Goal: Communication & Community: Participate in discussion

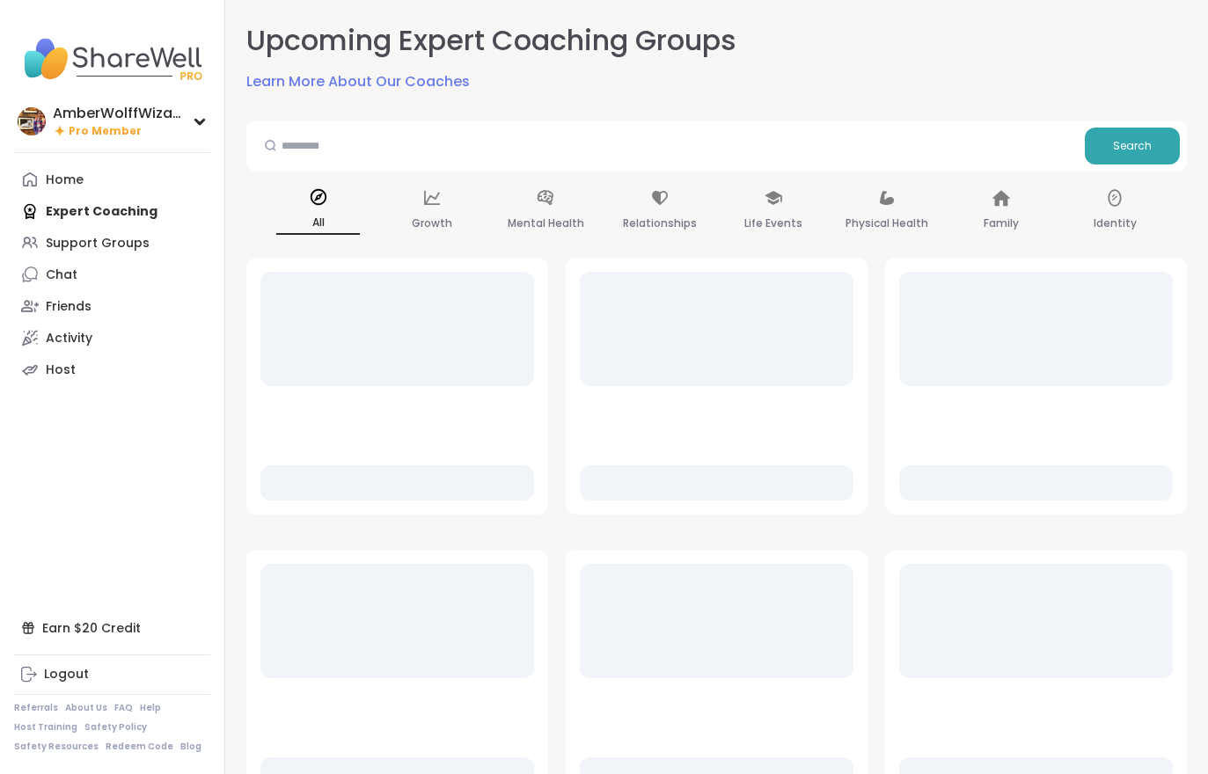
click at [94, 187] on link "Home" at bounding box center [112, 180] width 196 height 32
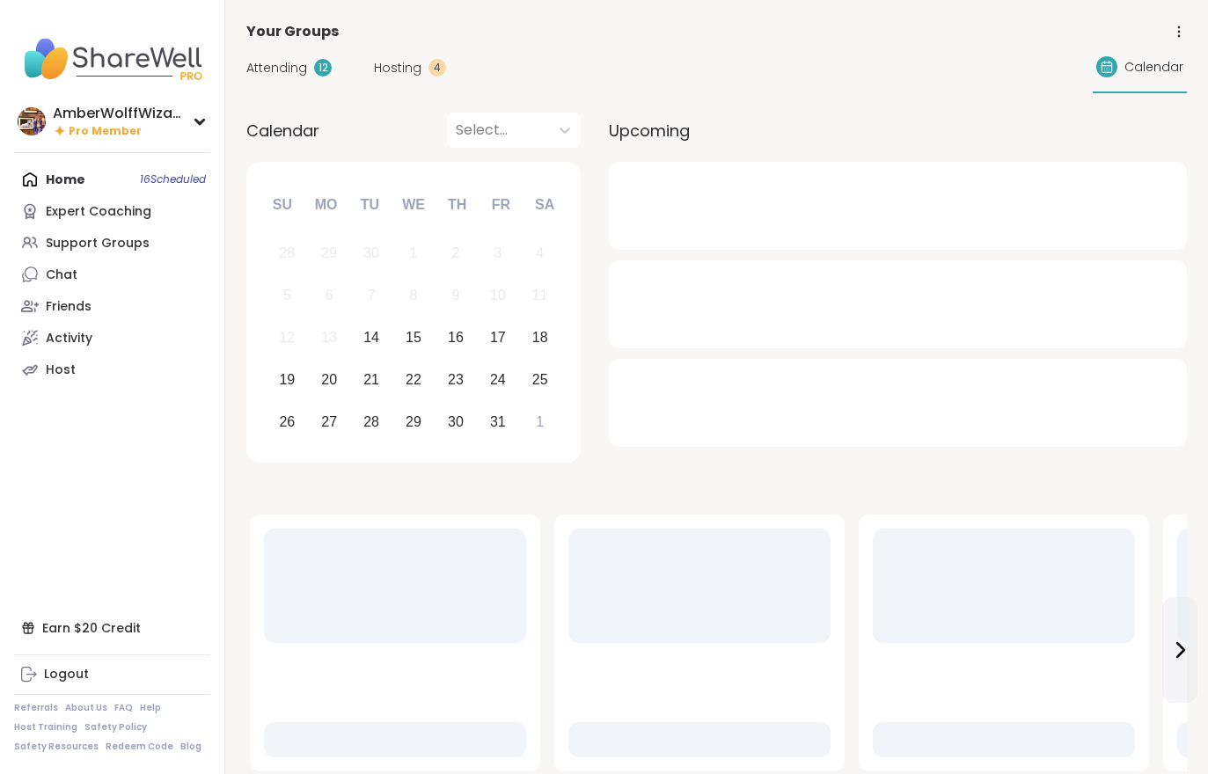
click at [387, 73] on span "Hosting" at bounding box center [398, 68] width 48 height 18
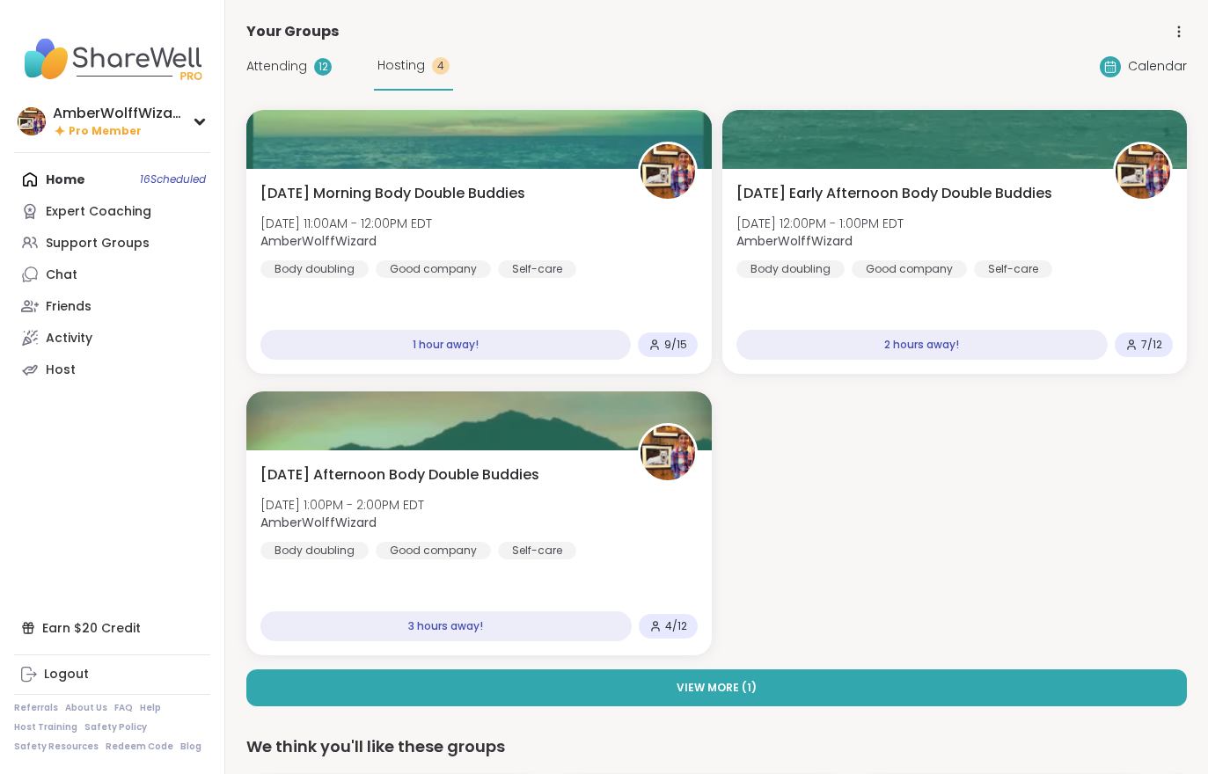
click at [270, 72] on span "Attending" at bounding box center [276, 66] width 61 height 18
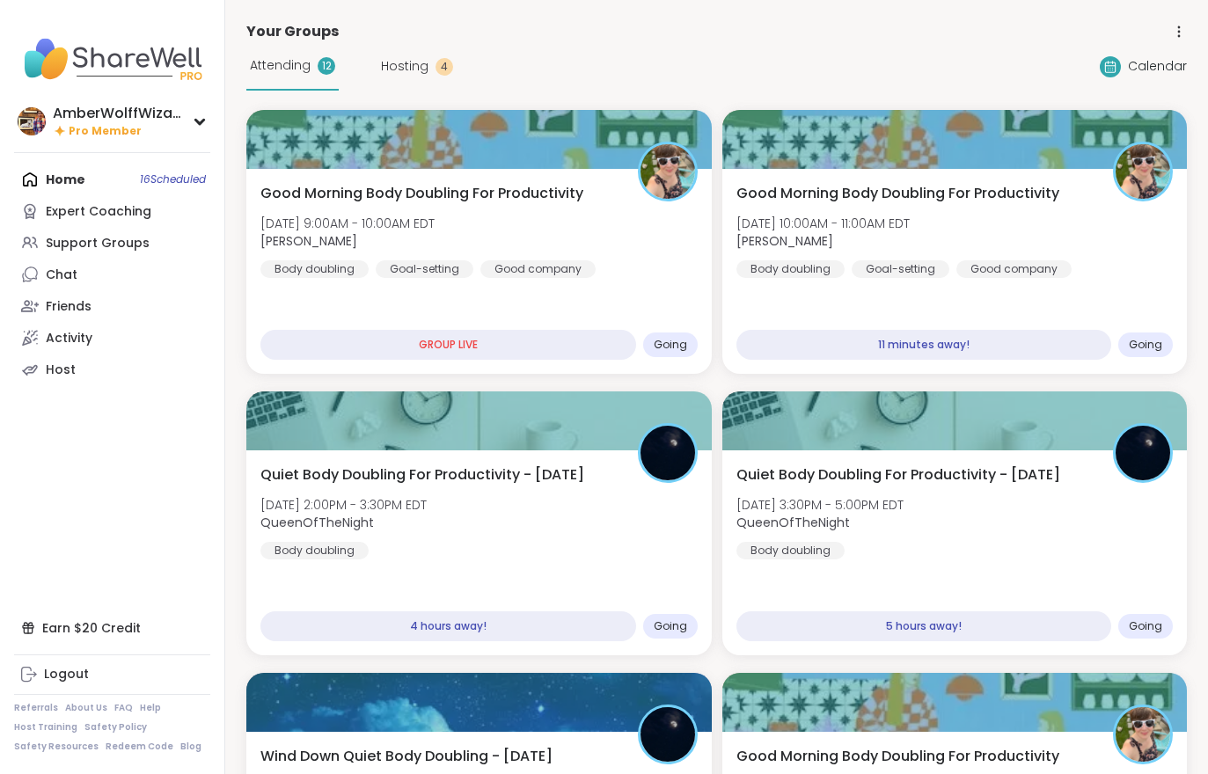
click at [555, 257] on div "Good Morning Body Doubling For Productivity Tue, Oct 14 | 9:00AM - 10:00AM EDT …" at bounding box center [478, 230] width 437 height 95
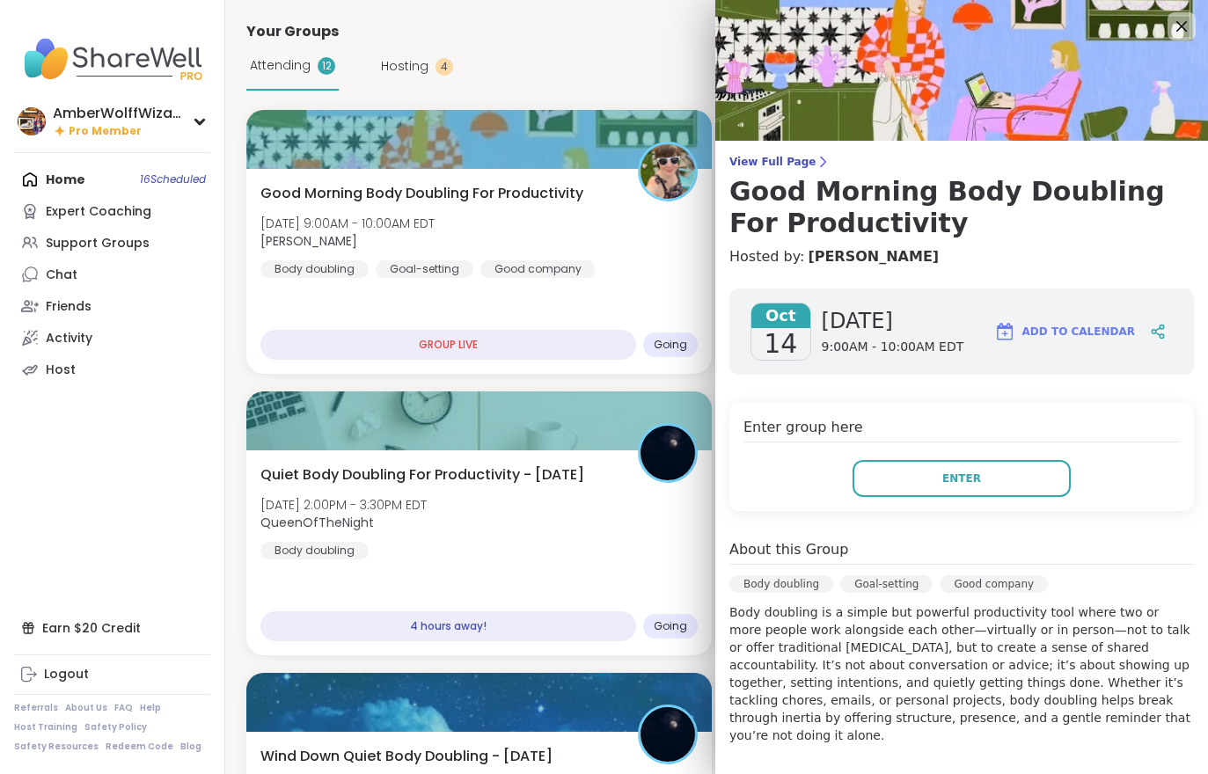
click at [926, 480] on button "Enter" at bounding box center [962, 478] width 218 height 37
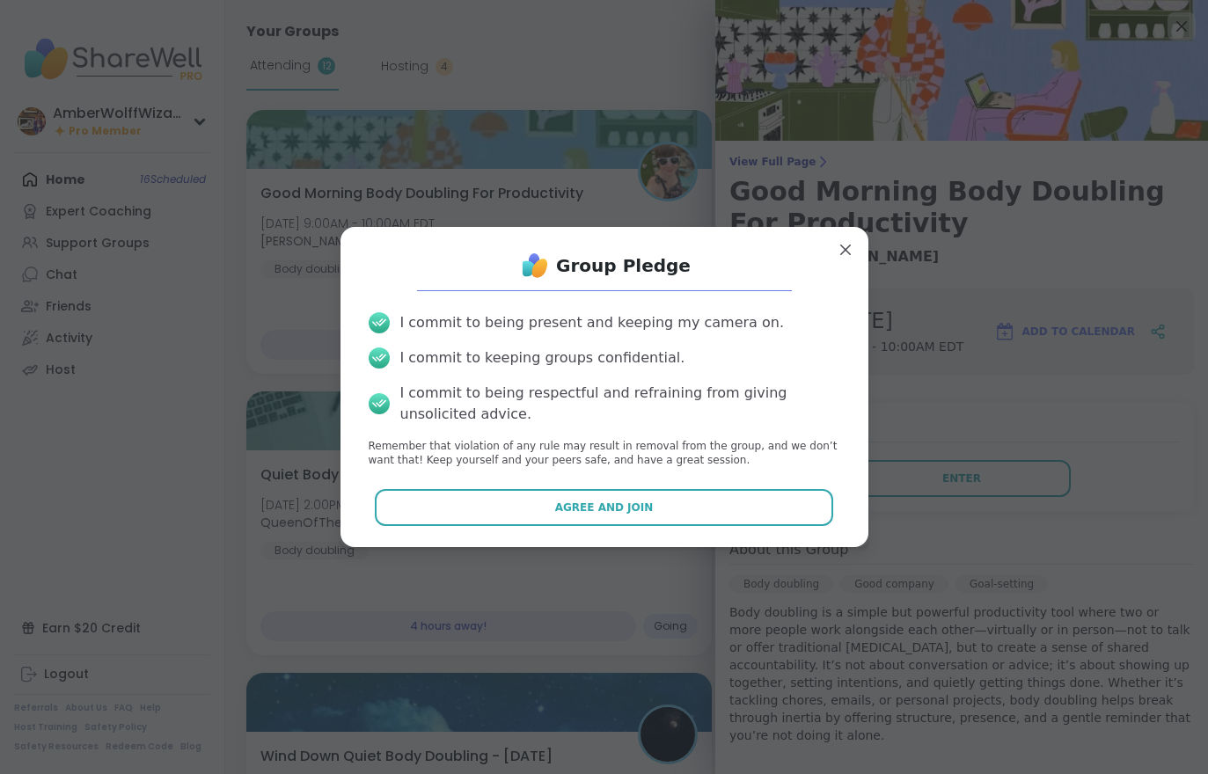
click at [701, 514] on button "Agree and Join" at bounding box center [604, 507] width 458 height 37
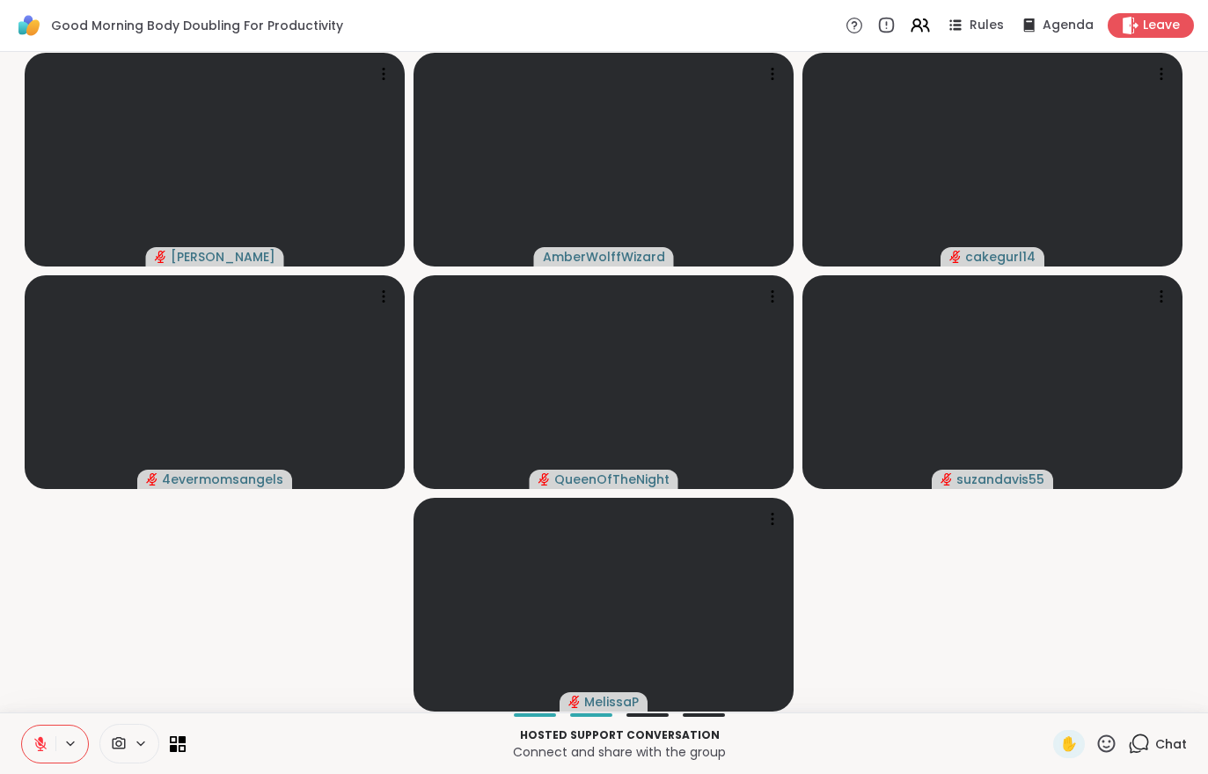
click at [14, 722] on div "Hosted support conversation Connect and share with the group ✋ Chat" at bounding box center [604, 744] width 1208 height 62
click at [27, 738] on button at bounding box center [38, 744] width 33 height 37
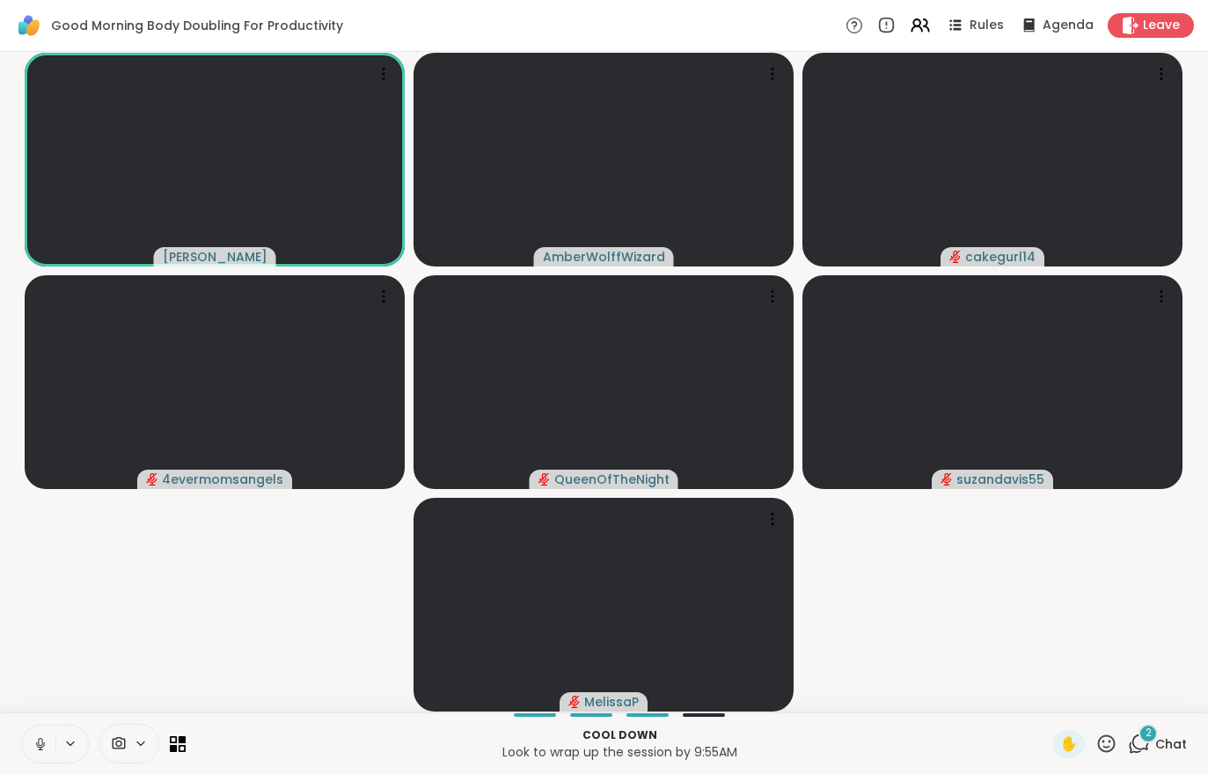
click at [1137, 730] on div "2 Chat" at bounding box center [1157, 744] width 59 height 28
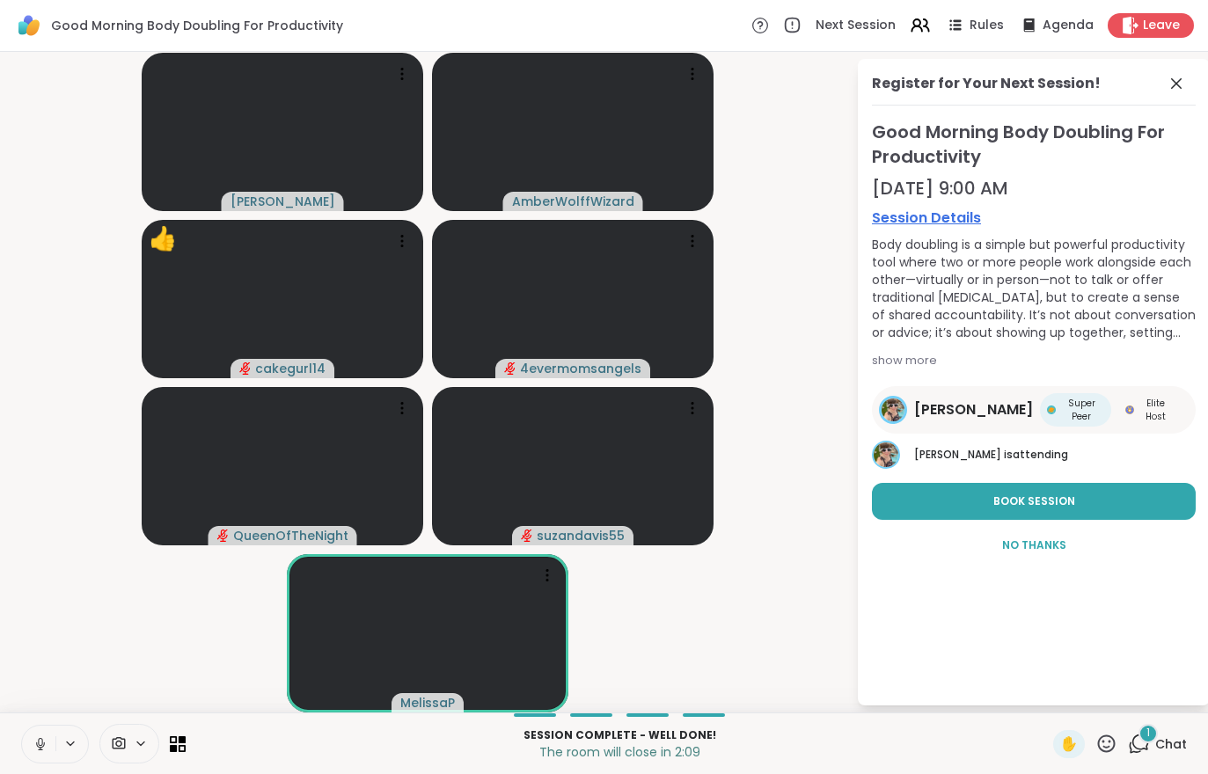
click at [1168, 756] on div "1 Chat" at bounding box center [1157, 744] width 59 height 28
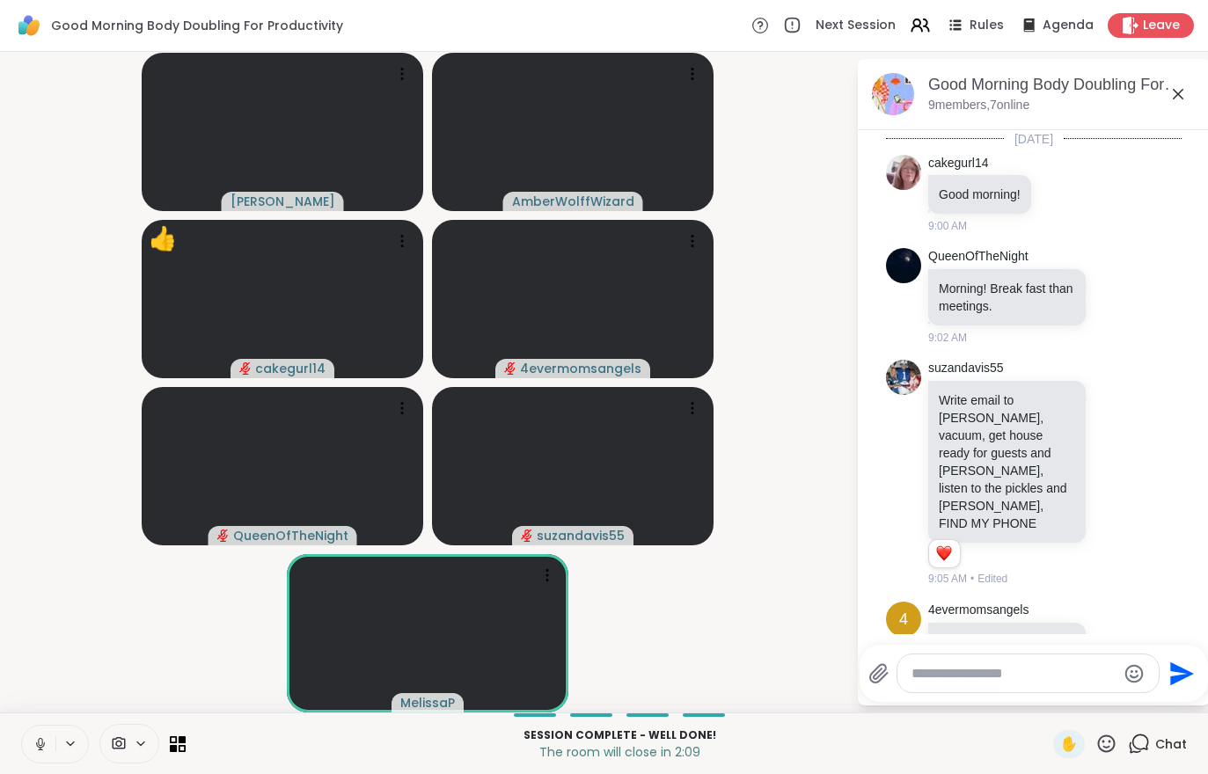
scroll to position [3636, 0]
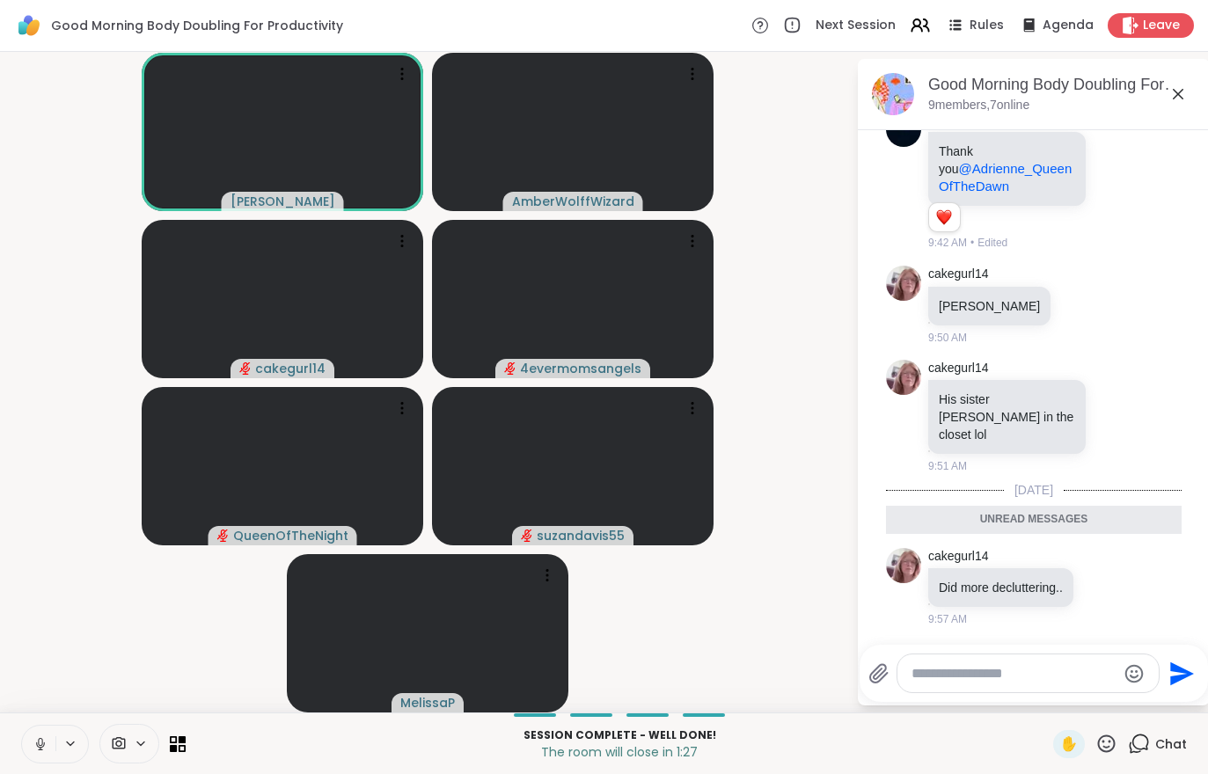
click at [1147, 30] on span "Leave" at bounding box center [1161, 26] width 37 height 18
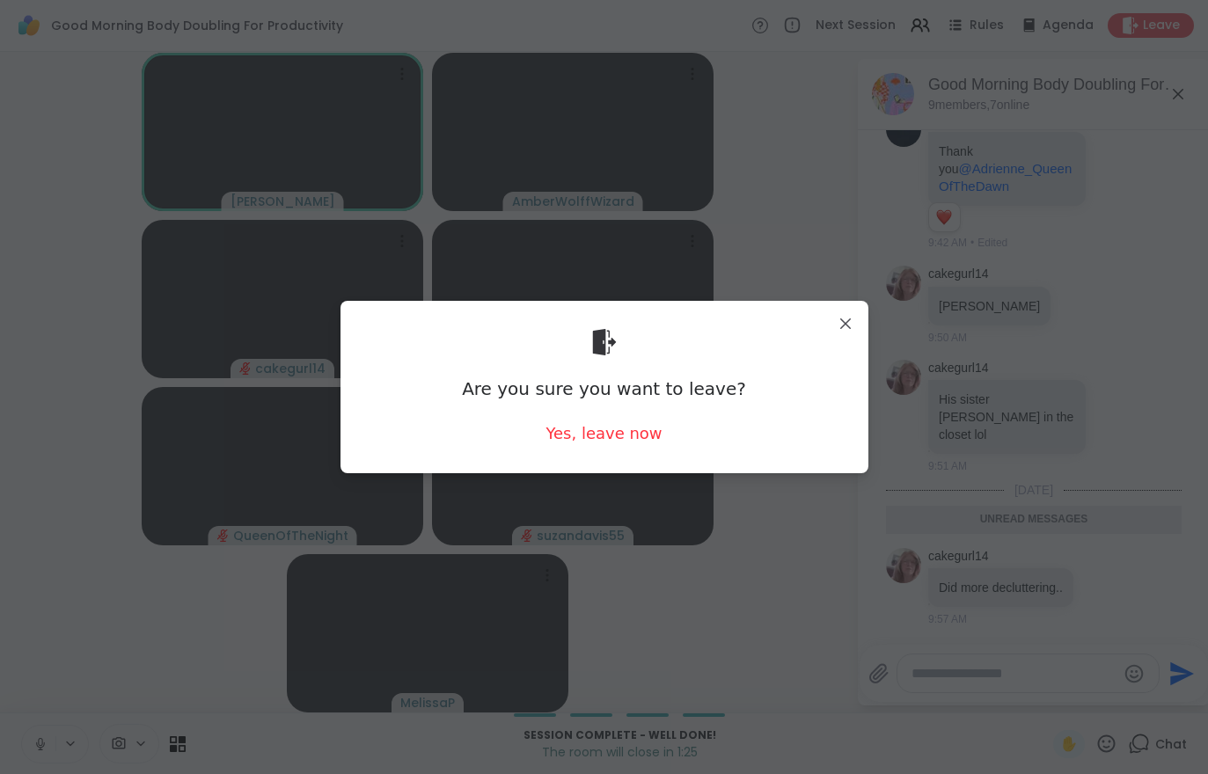
click at [560, 443] on div "Yes, leave now" at bounding box center [603, 433] width 116 height 22
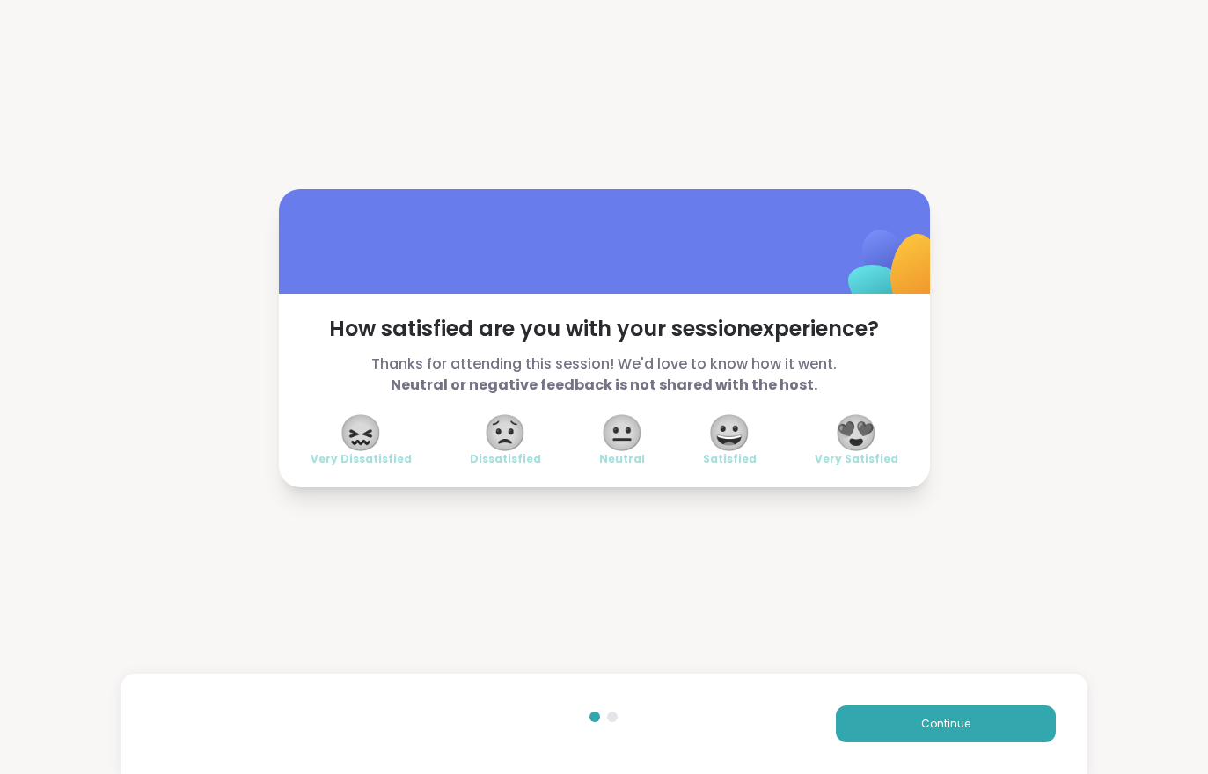
click at [956, 733] on button "Continue" at bounding box center [946, 724] width 220 height 37
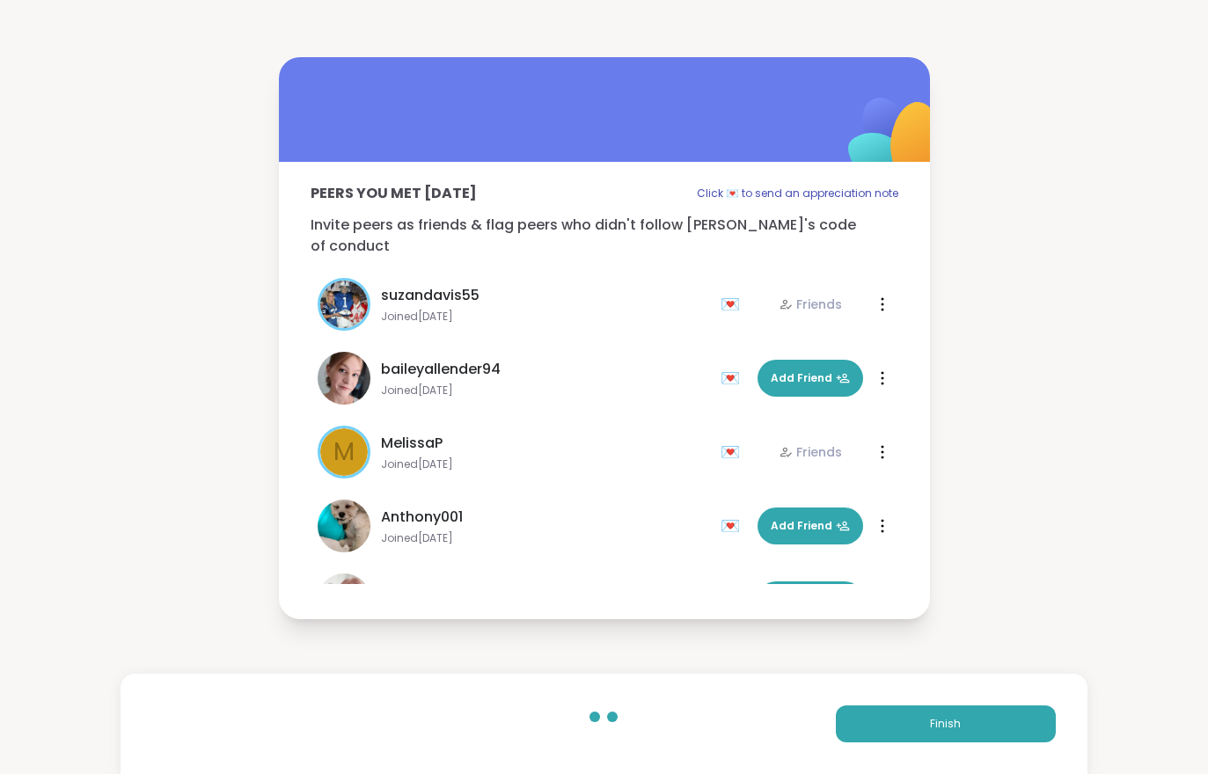
click at [956, 732] on button "Finish" at bounding box center [946, 724] width 220 height 37
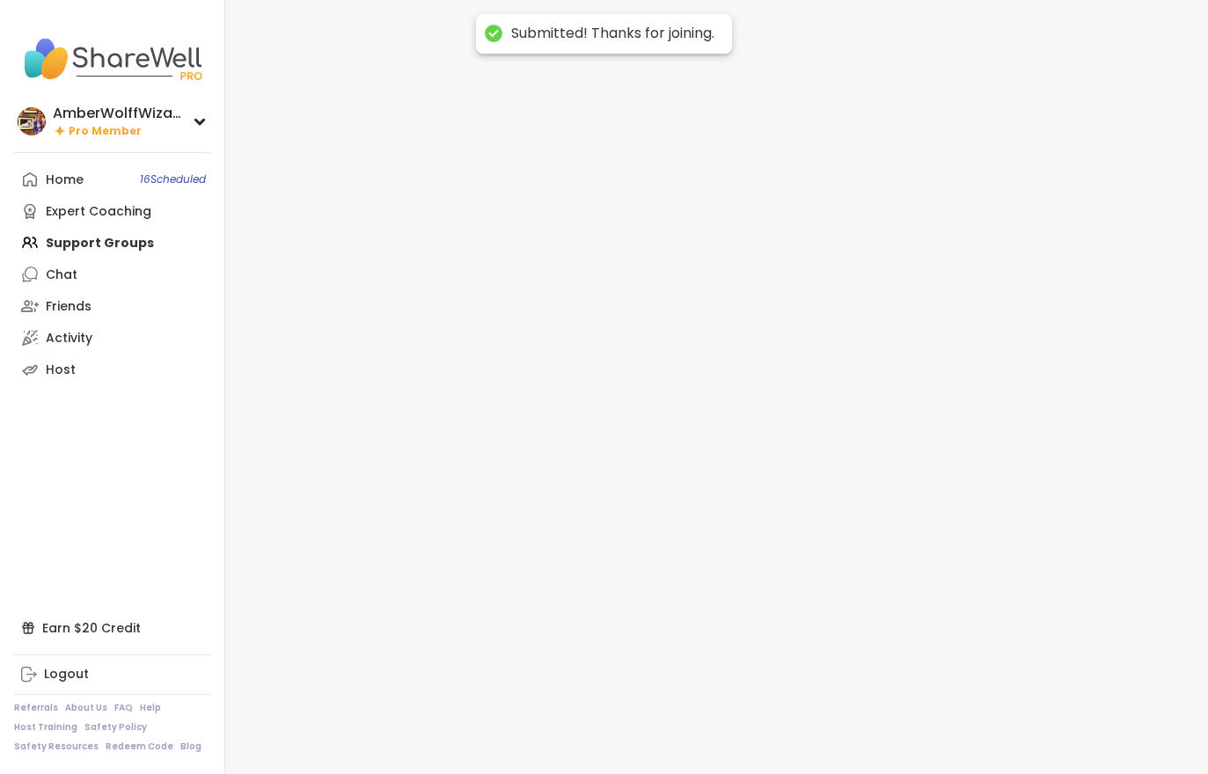
click at [963, 720] on div at bounding box center [716, 387] width 983 height 774
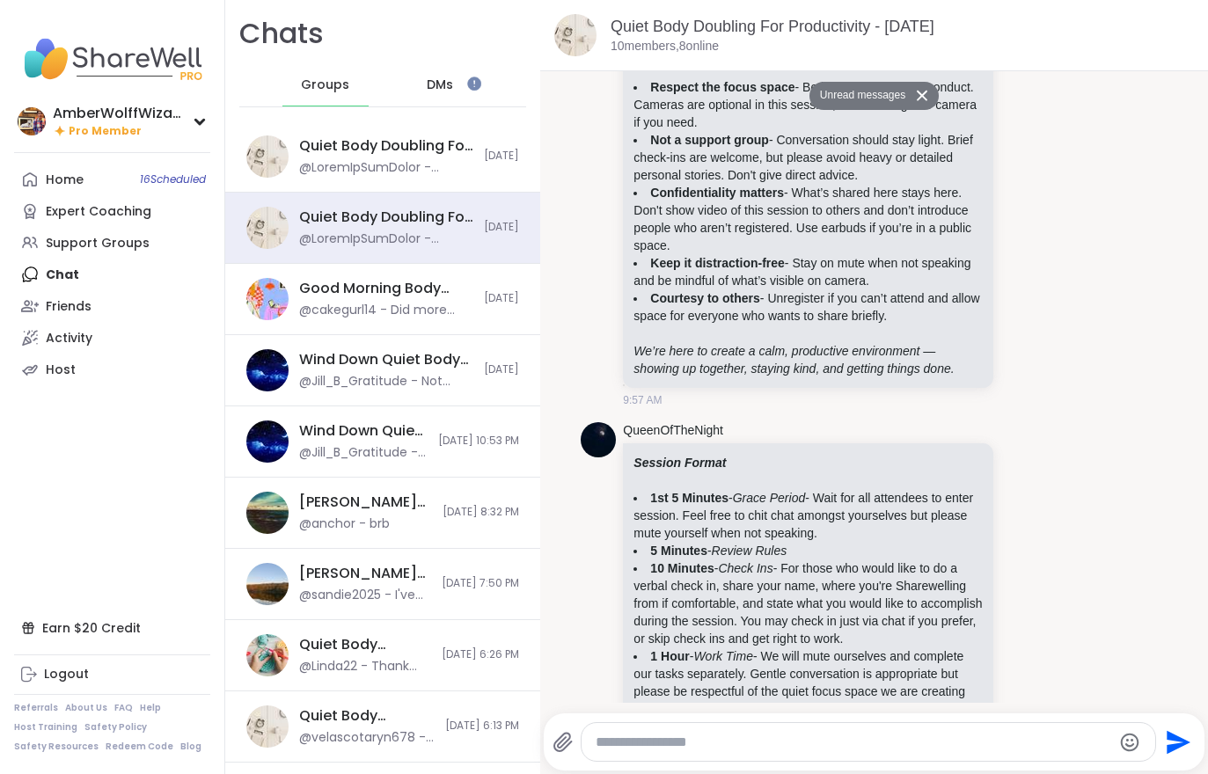
scroll to position [282, 0]
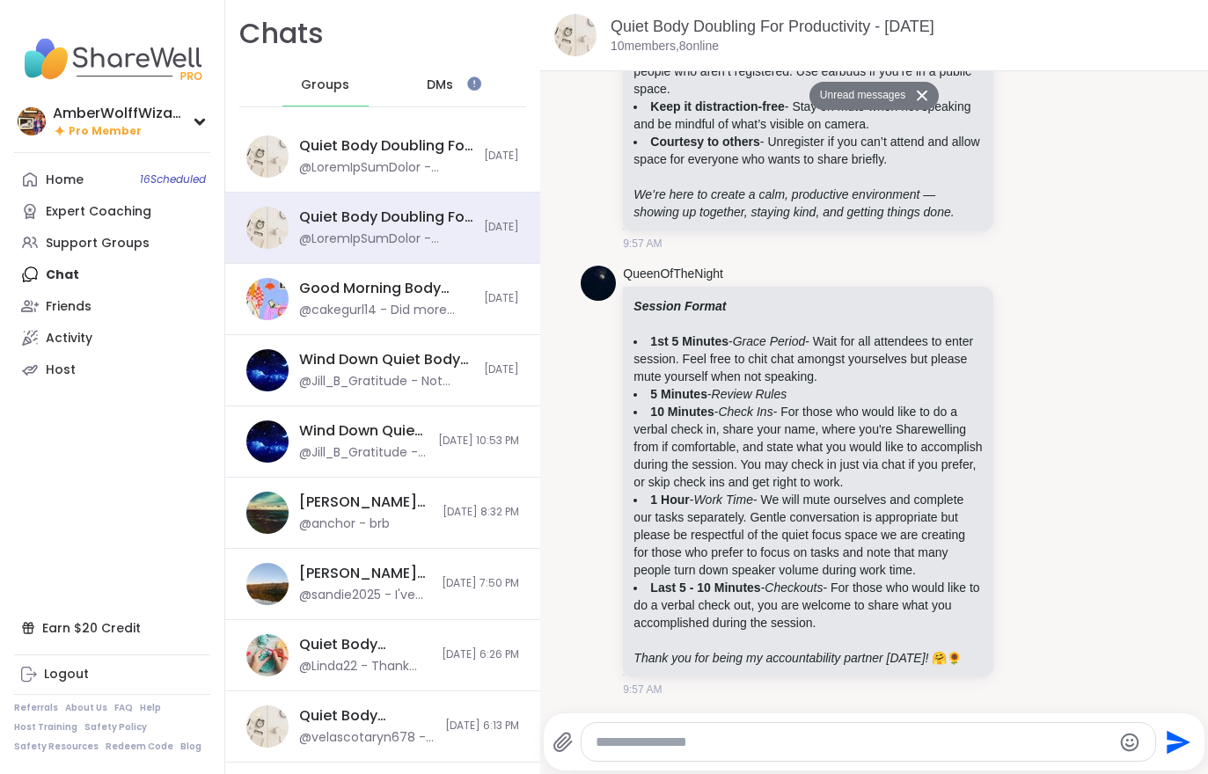
click at [81, 183] on div "Home 16 Scheduled" at bounding box center [65, 181] width 38 height 18
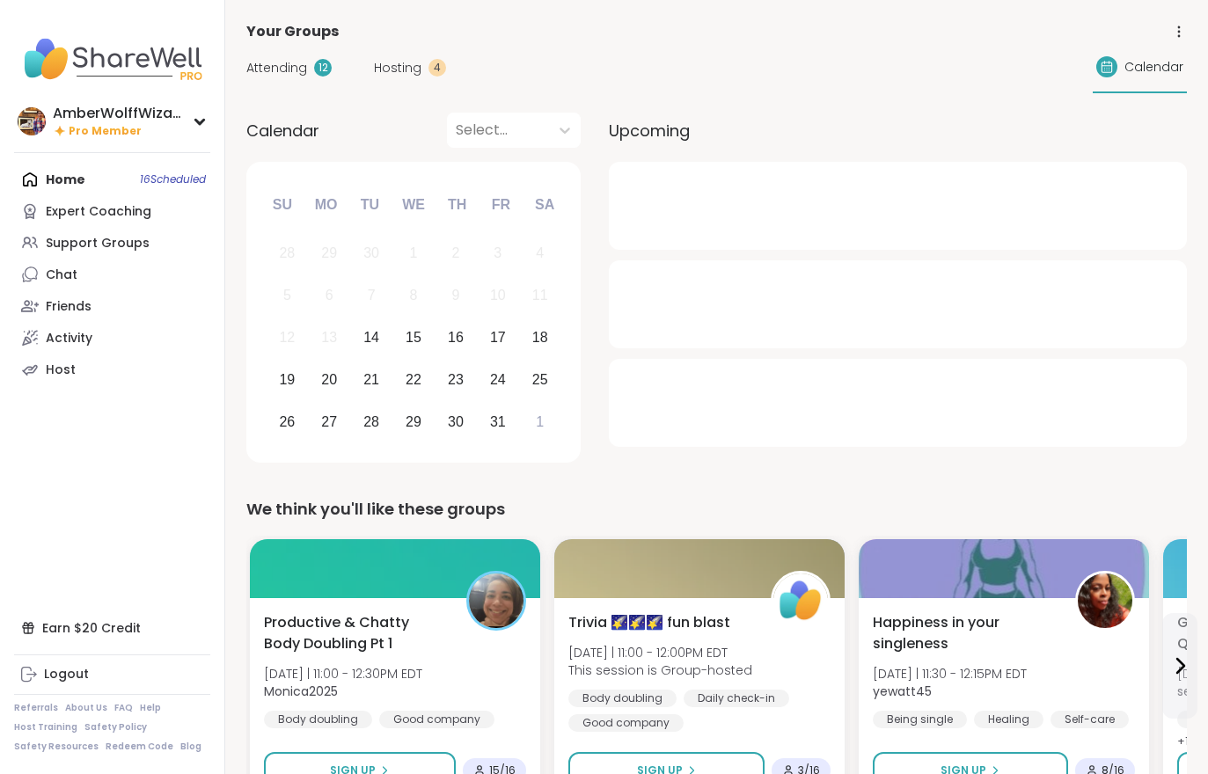
click at [423, 72] on div "Hosting 4" at bounding box center [410, 68] width 72 height 18
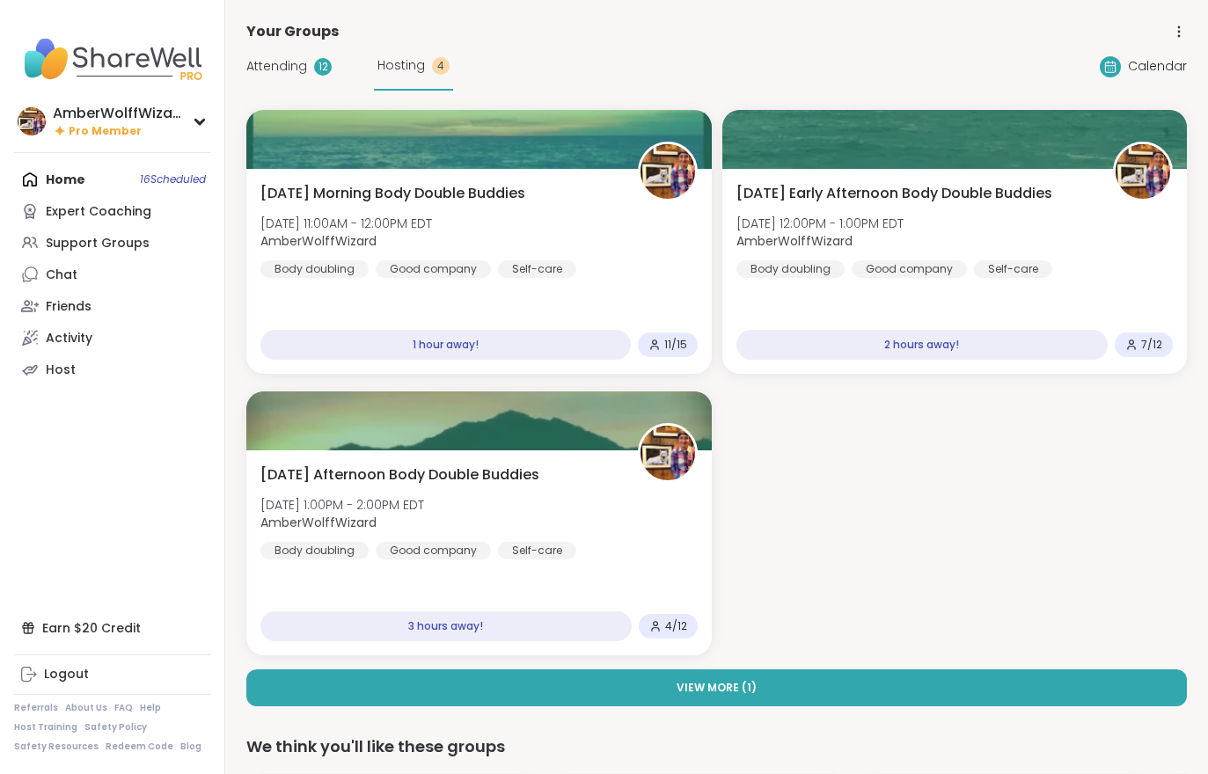
click at [266, 58] on span "Attending" at bounding box center [276, 66] width 61 height 18
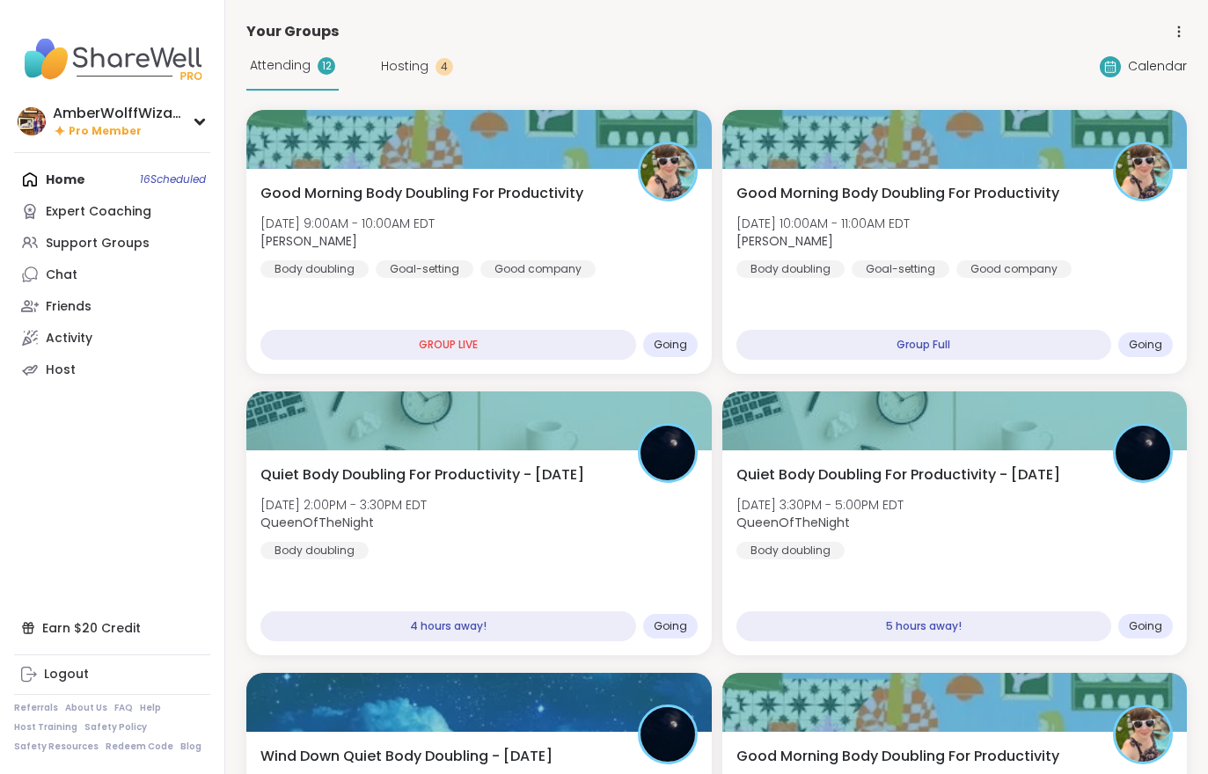
click at [1073, 245] on div "Good Morning Body Doubling For Productivity [DATE] 10:00AM - 11:00AM EDT [PERSO…" at bounding box center [954, 230] width 437 height 95
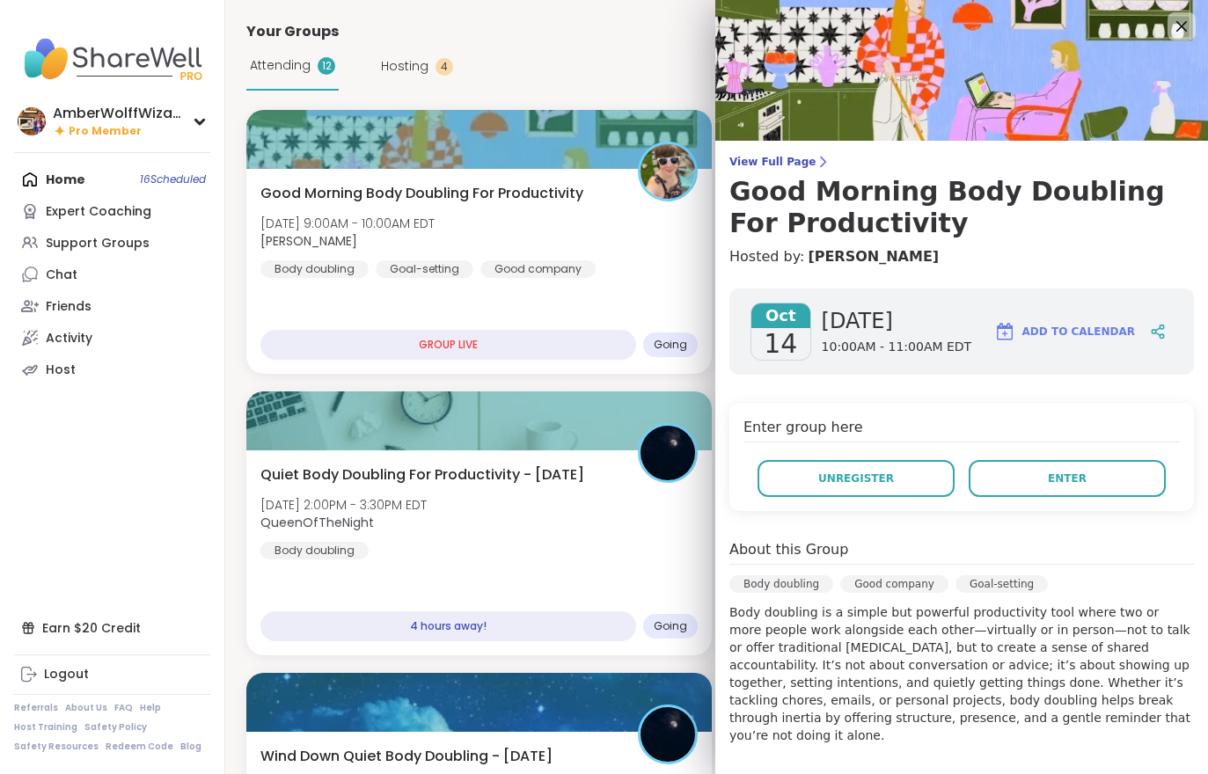
click at [1092, 481] on button "Enter" at bounding box center [1067, 478] width 197 height 37
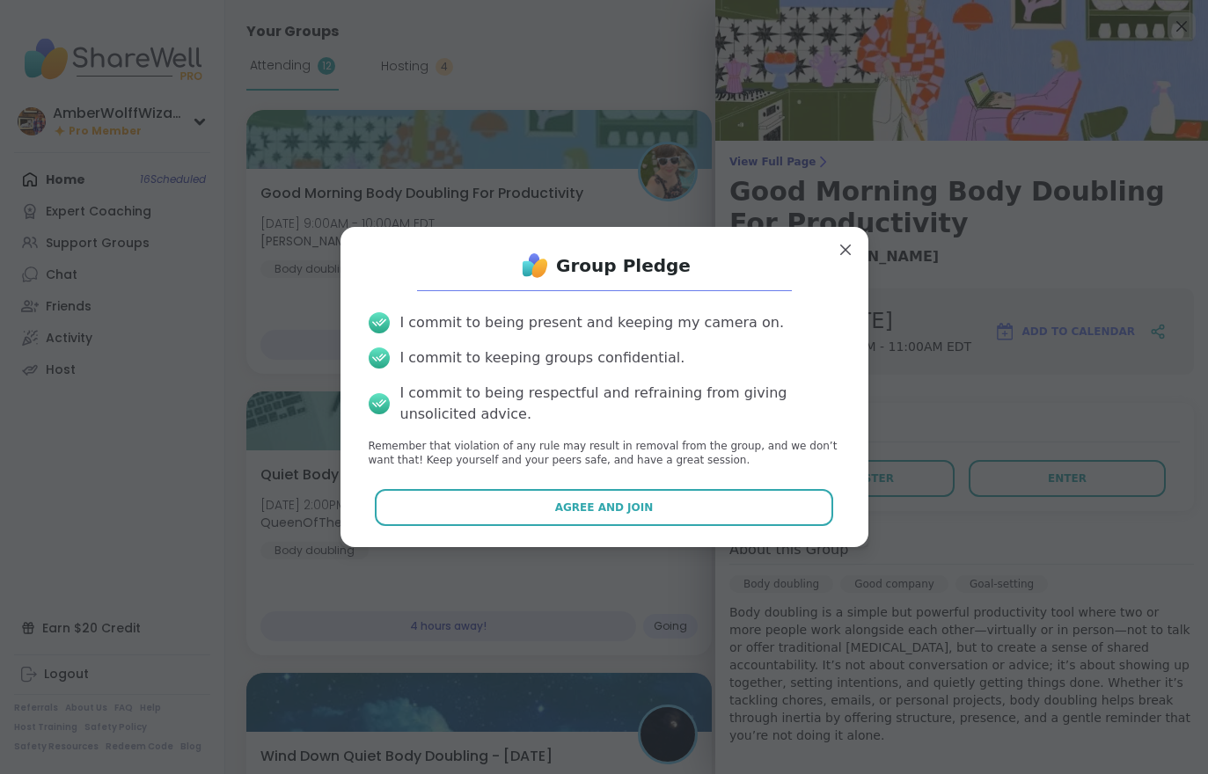
click at [765, 524] on button "Agree and Join" at bounding box center [604, 507] width 458 height 37
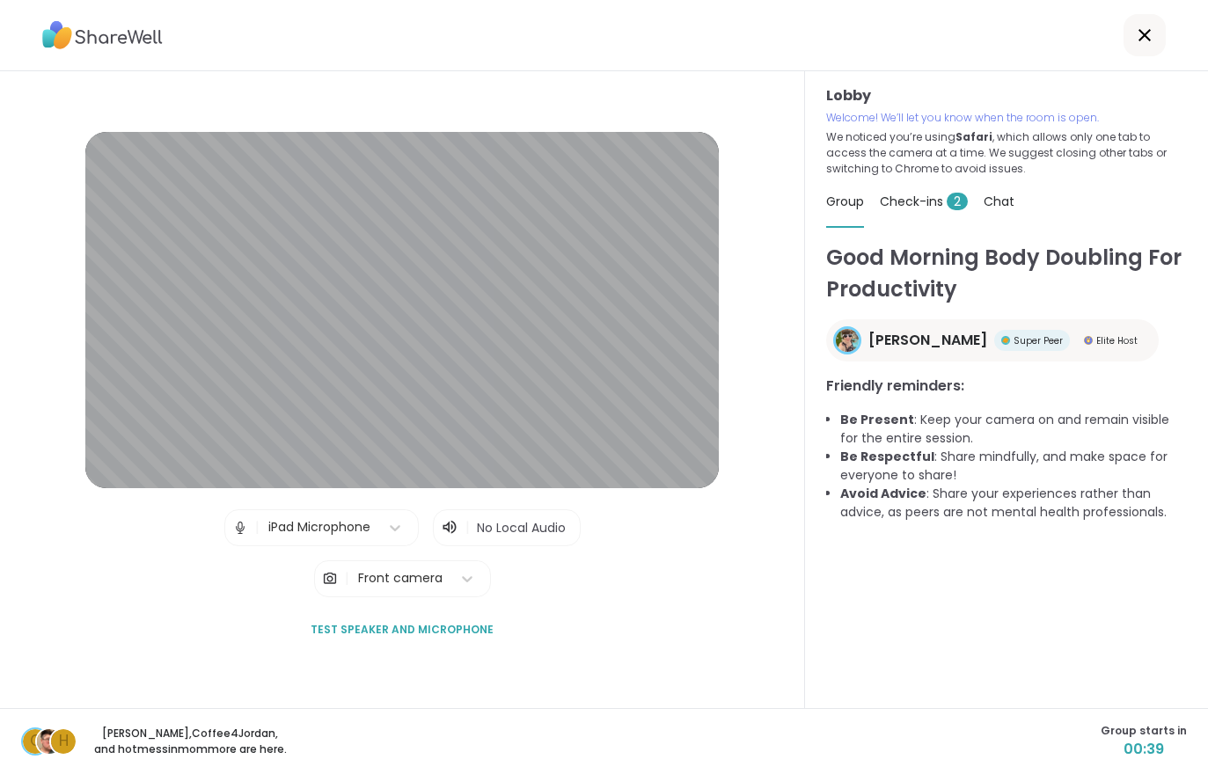
click at [920, 186] on div "Check-ins 2" at bounding box center [924, 201] width 88 height 49
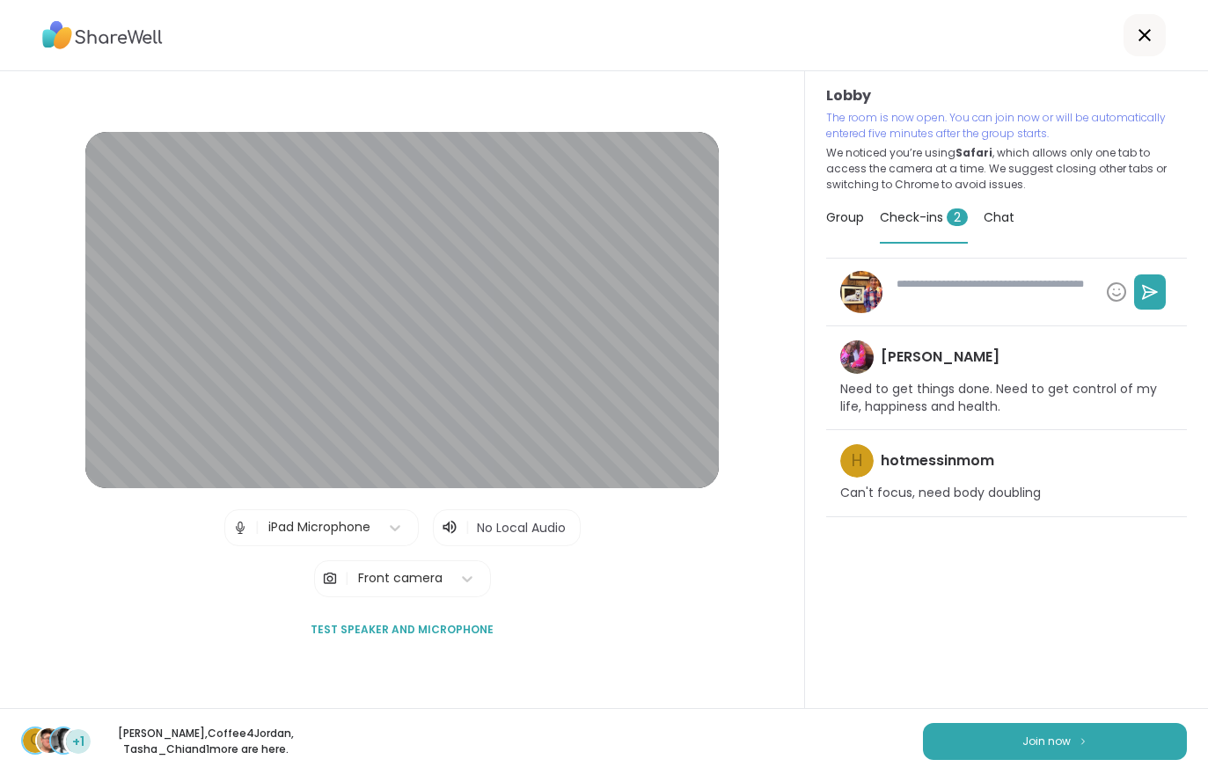
click at [1062, 738] on span "Join now" at bounding box center [1046, 742] width 48 height 16
type textarea "*"
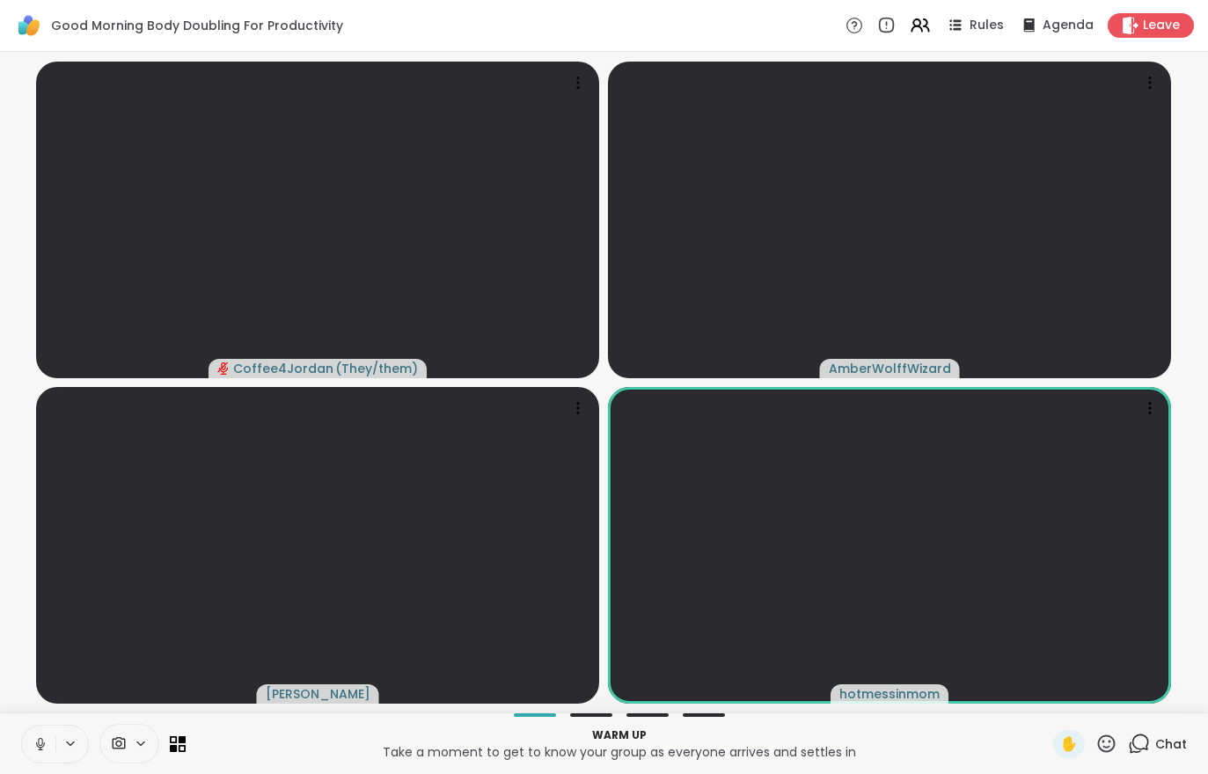
click at [1174, 746] on span "Chat" at bounding box center [1171, 745] width 32 height 18
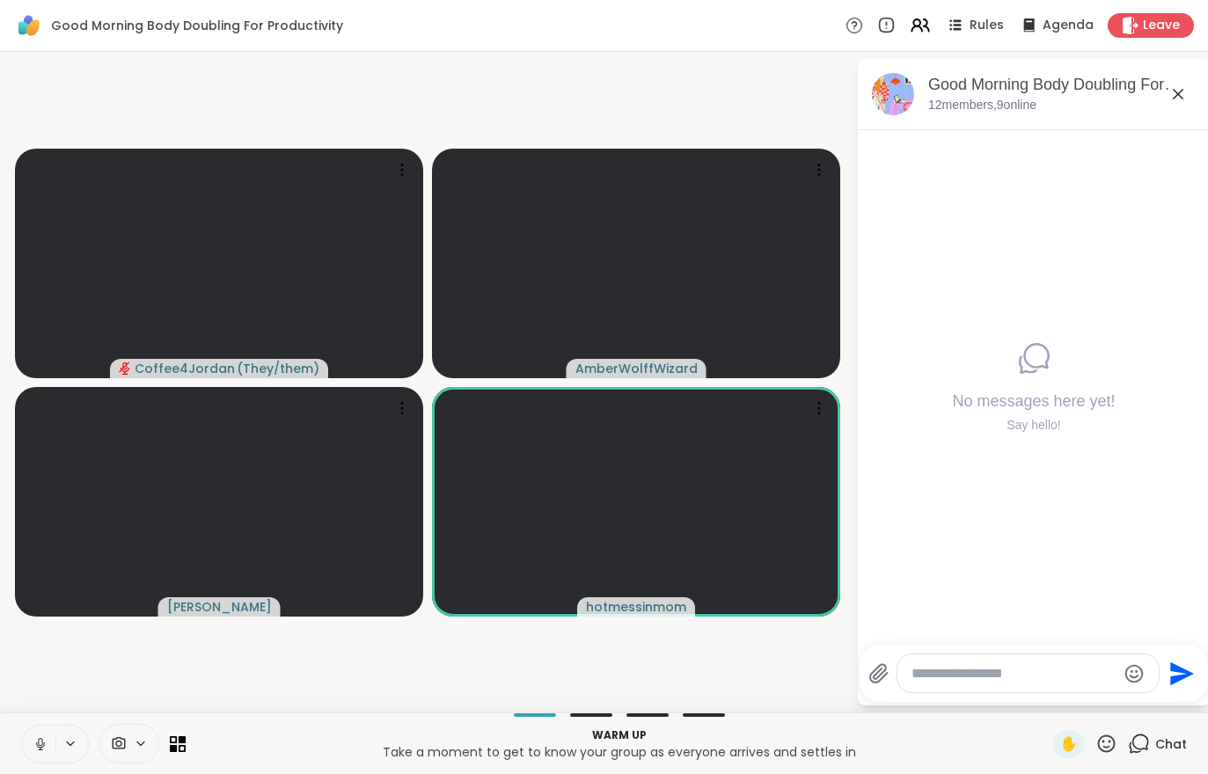
click at [986, 113] on div "Good Morning Body Doubling For Productivity, [DATE] members, 9 online" at bounding box center [1034, 94] width 352 height 71
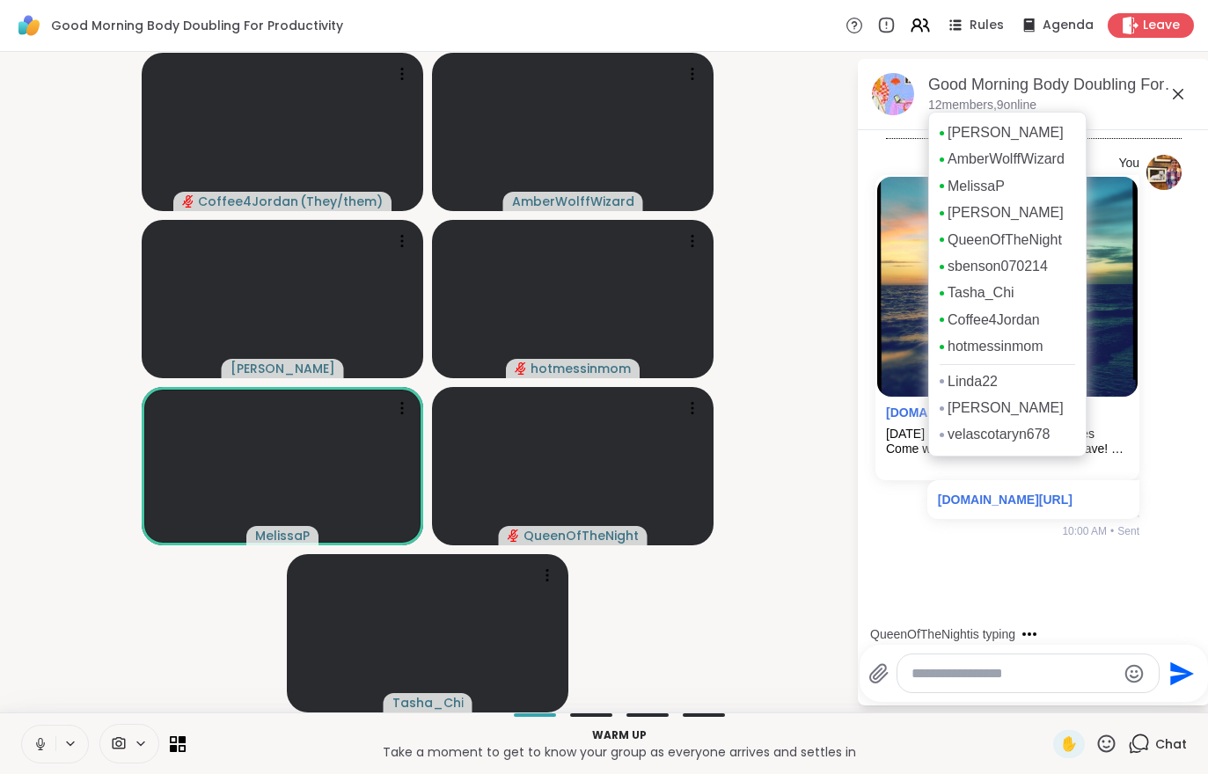
scroll to position [55, 0]
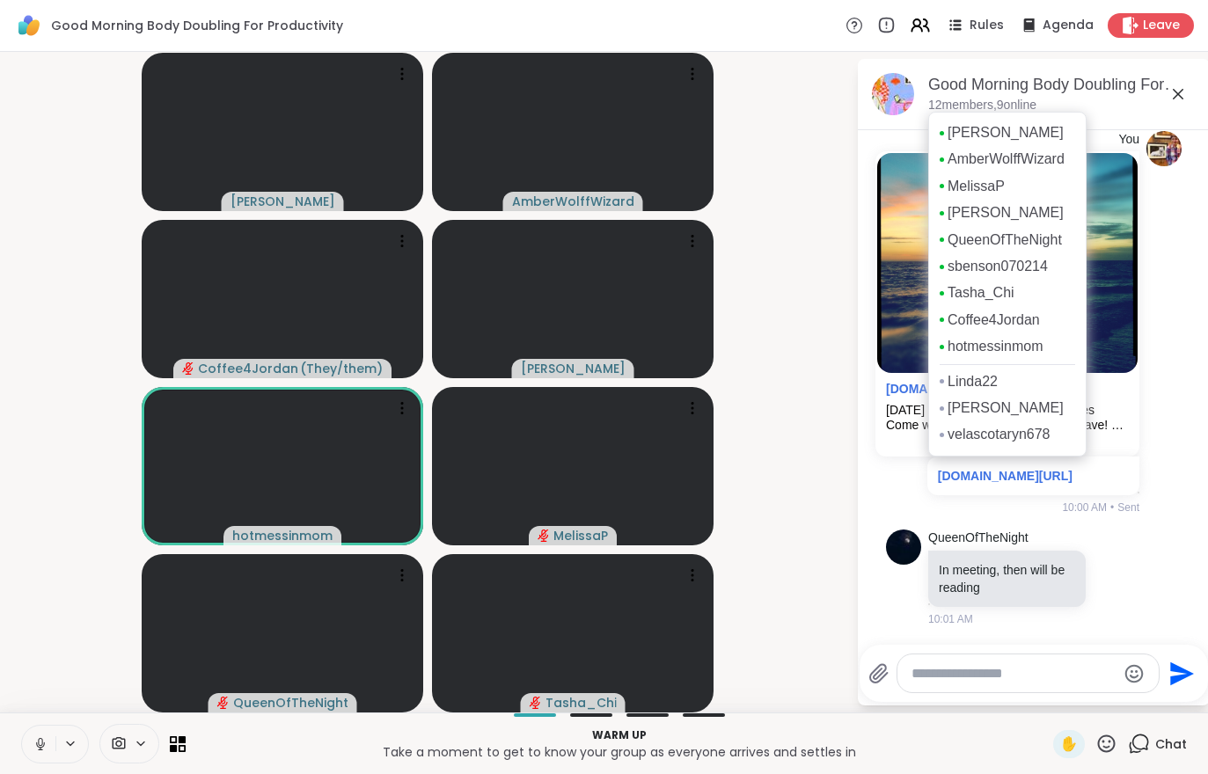
click at [32, 739] on button at bounding box center [38, 744] width 33 height 37
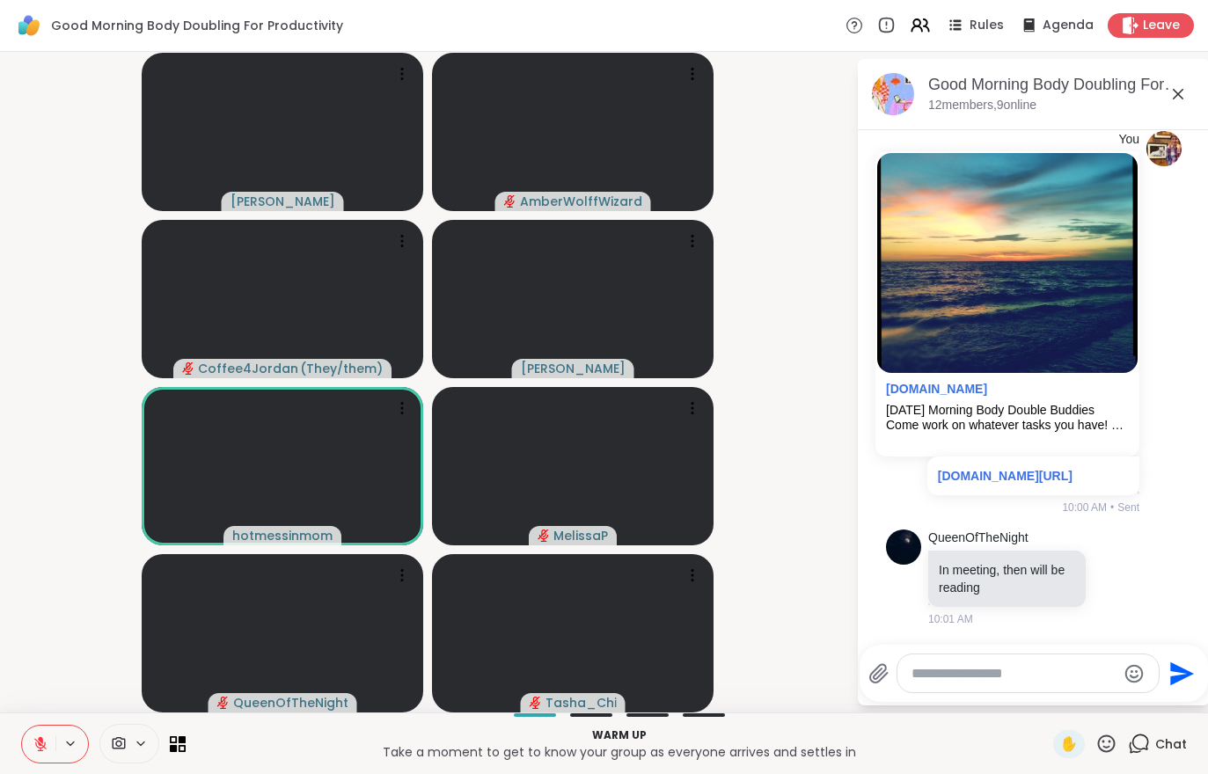
click at [50, 745] on button at bounding box center [38, 744] width 33 height 37
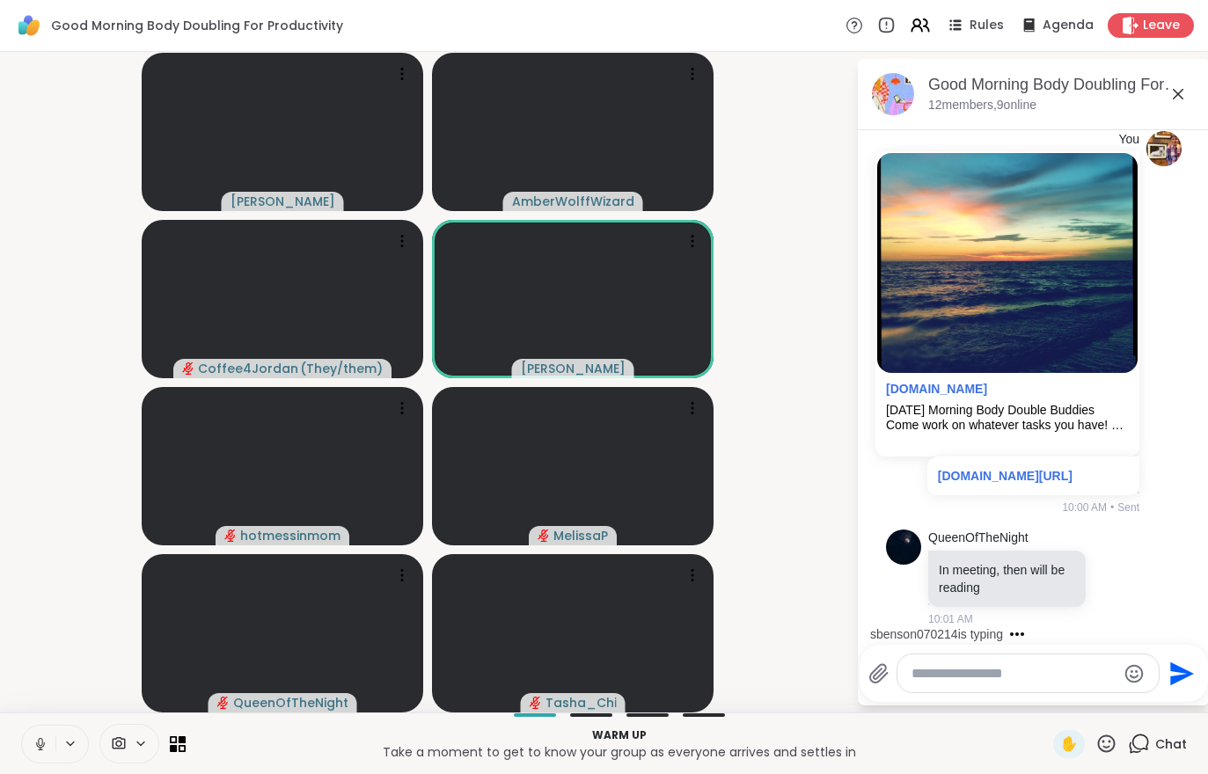
click at [26, 745] on button at bounding box center [38, 744] width 33 height 37
click at [26, 748] on button at bounding box center [38, 744] width 33 height 37
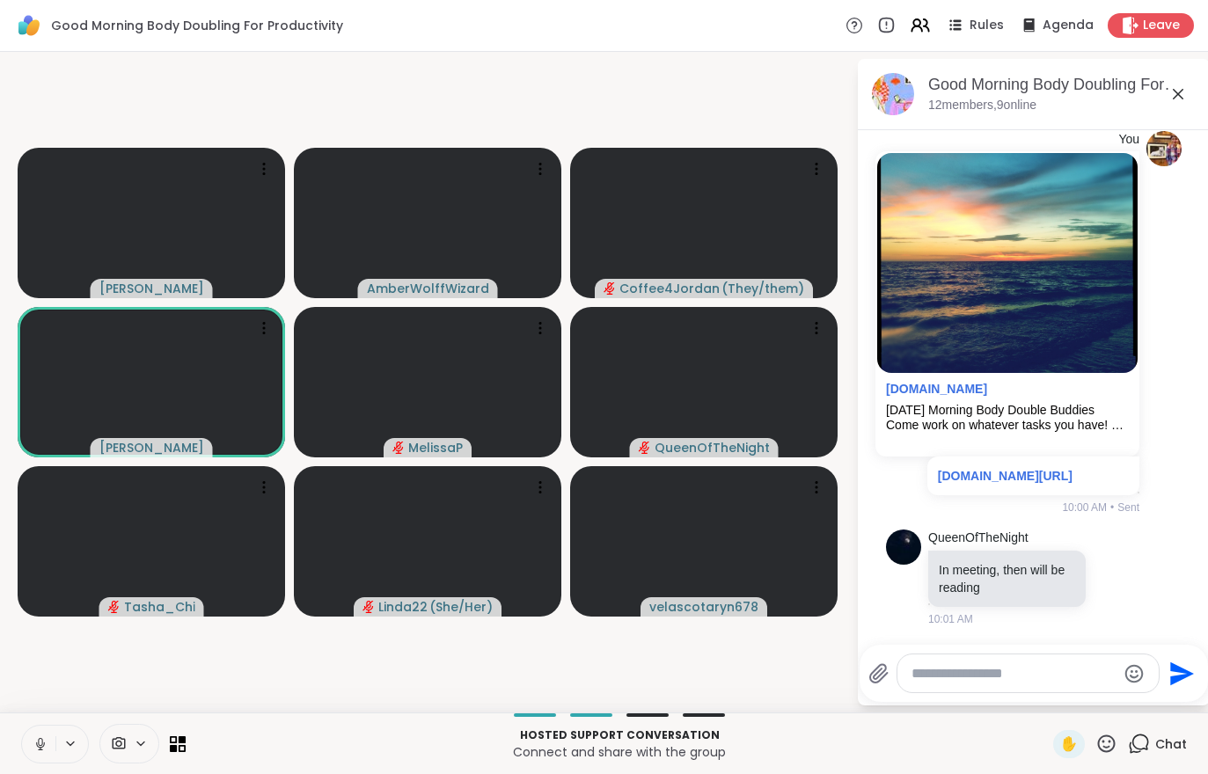
click at [43, 736] on icon at bounding box center [41, 744] width 16 height 16
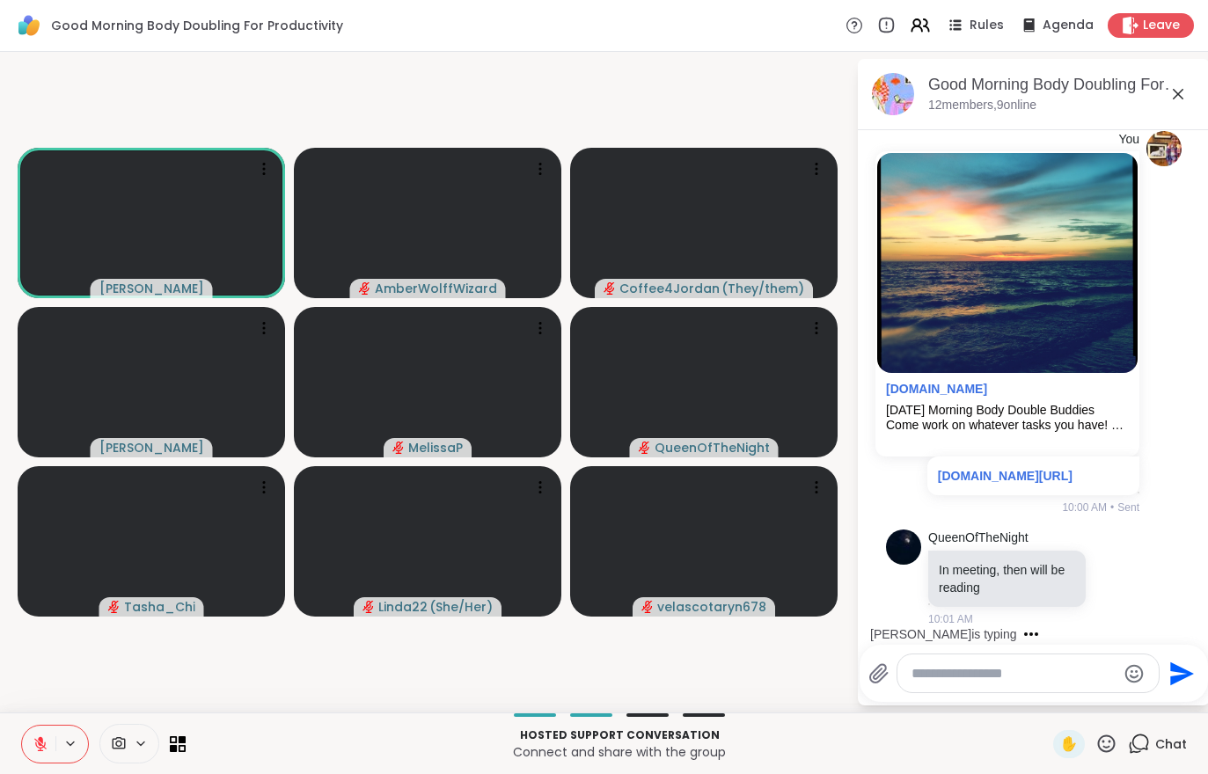
click at [1161, 730] on div "Chat" at bounding box center [1157, 744] width 59 height 28
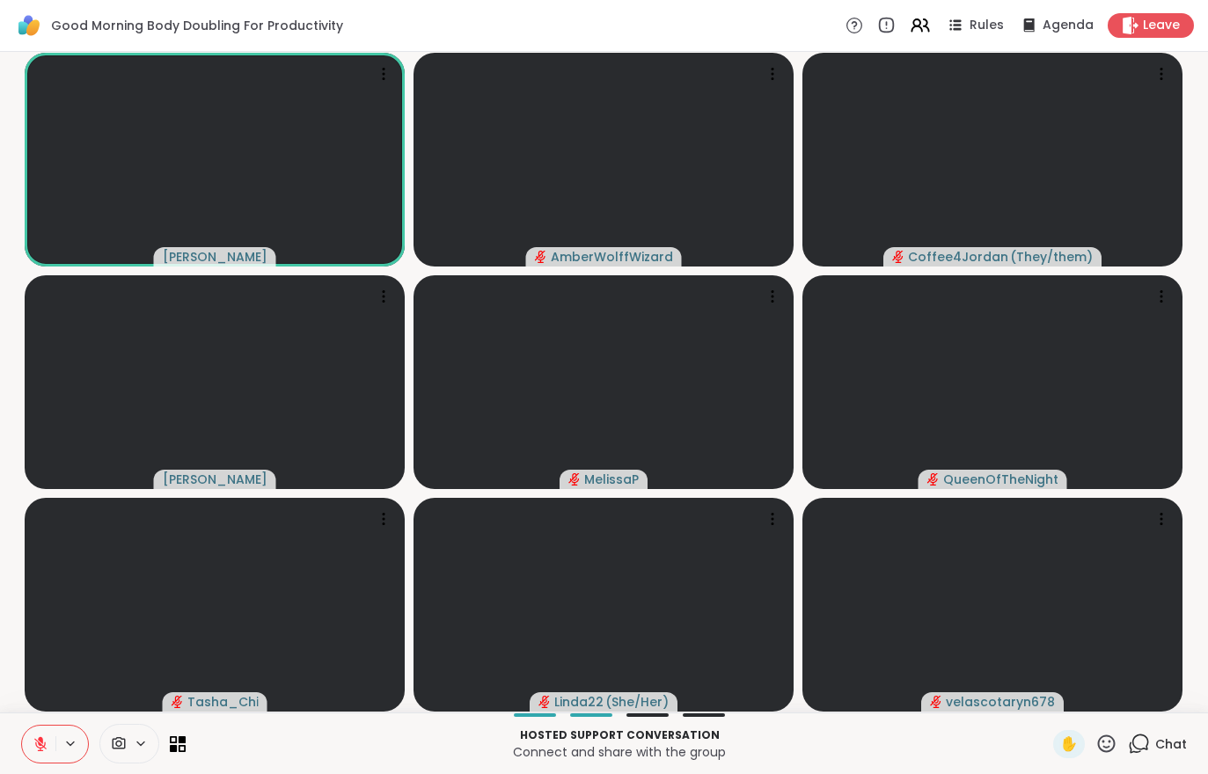
click at [1152, 741] on div "Chat" at bounding box center [1157, 744] width 59 height 28
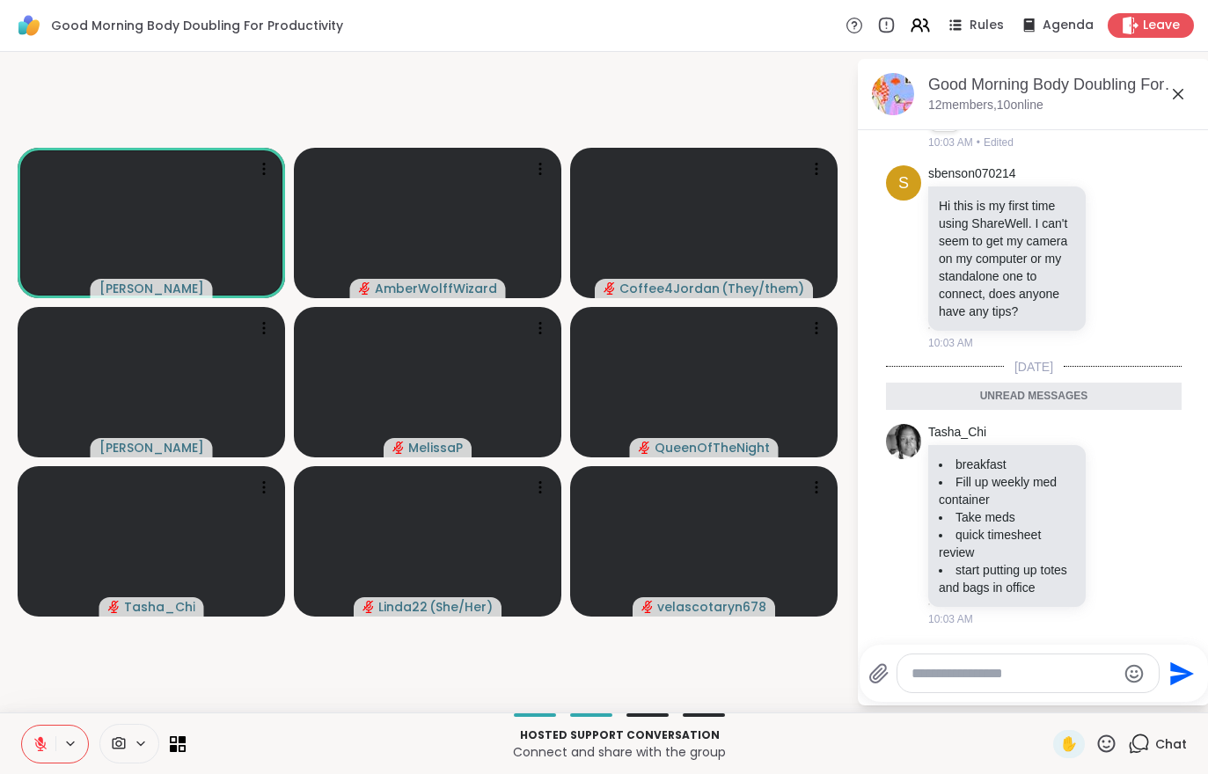
scroll to position [579, 0]
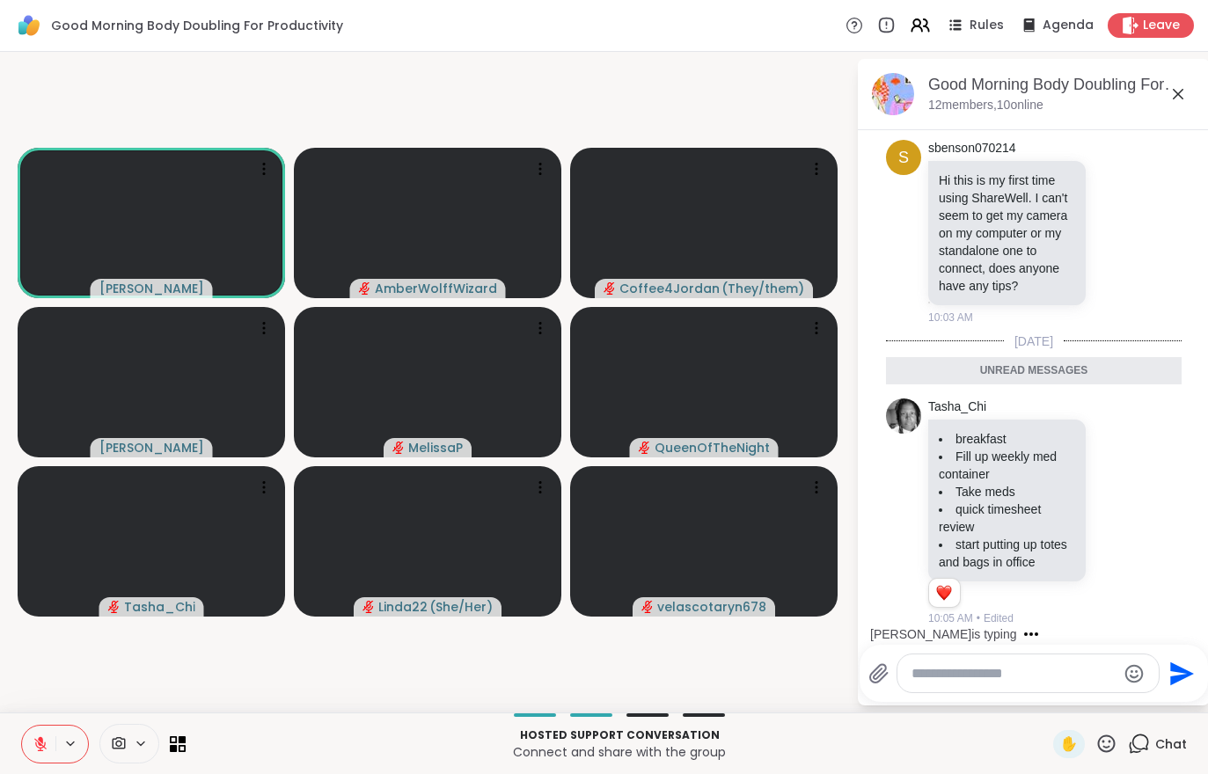
click at [29, 726] on button at bounding box center [38, 744] width 33 height 37
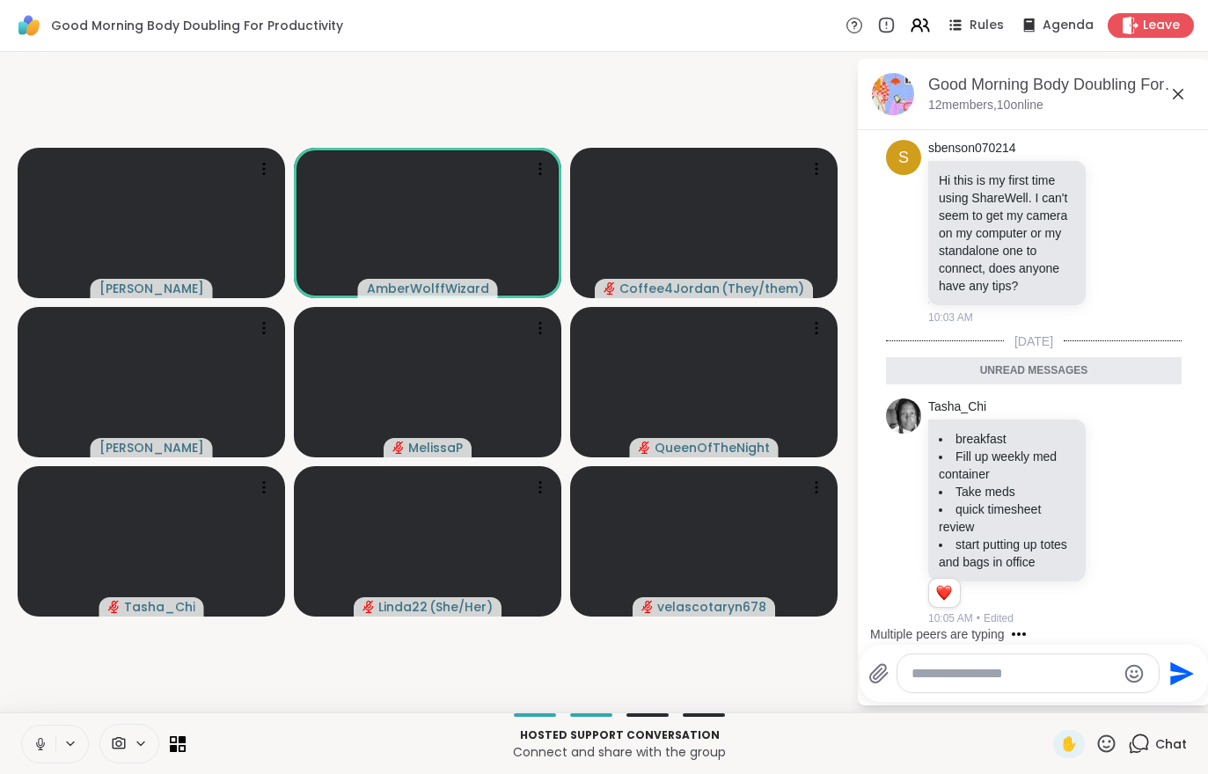
click at [23, 758] on button at bounding box center [38, 744] width 33 height 37
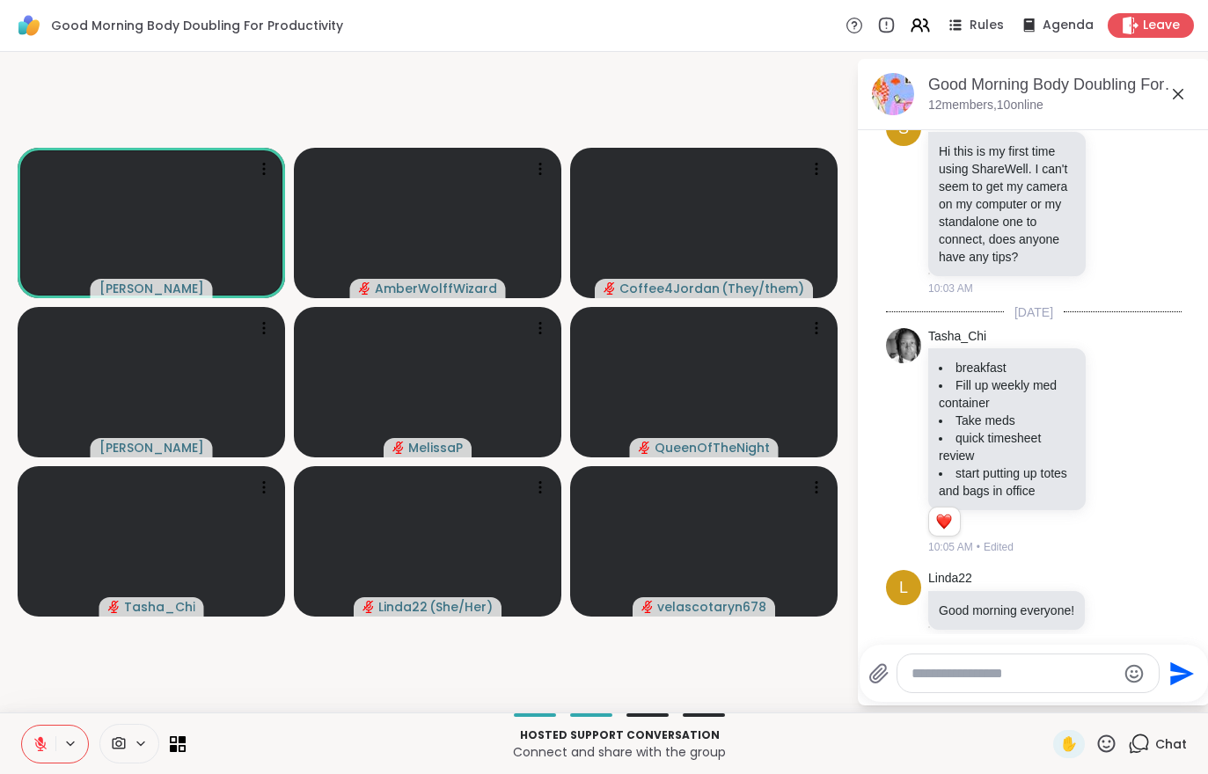
scroll to position [648, 0]
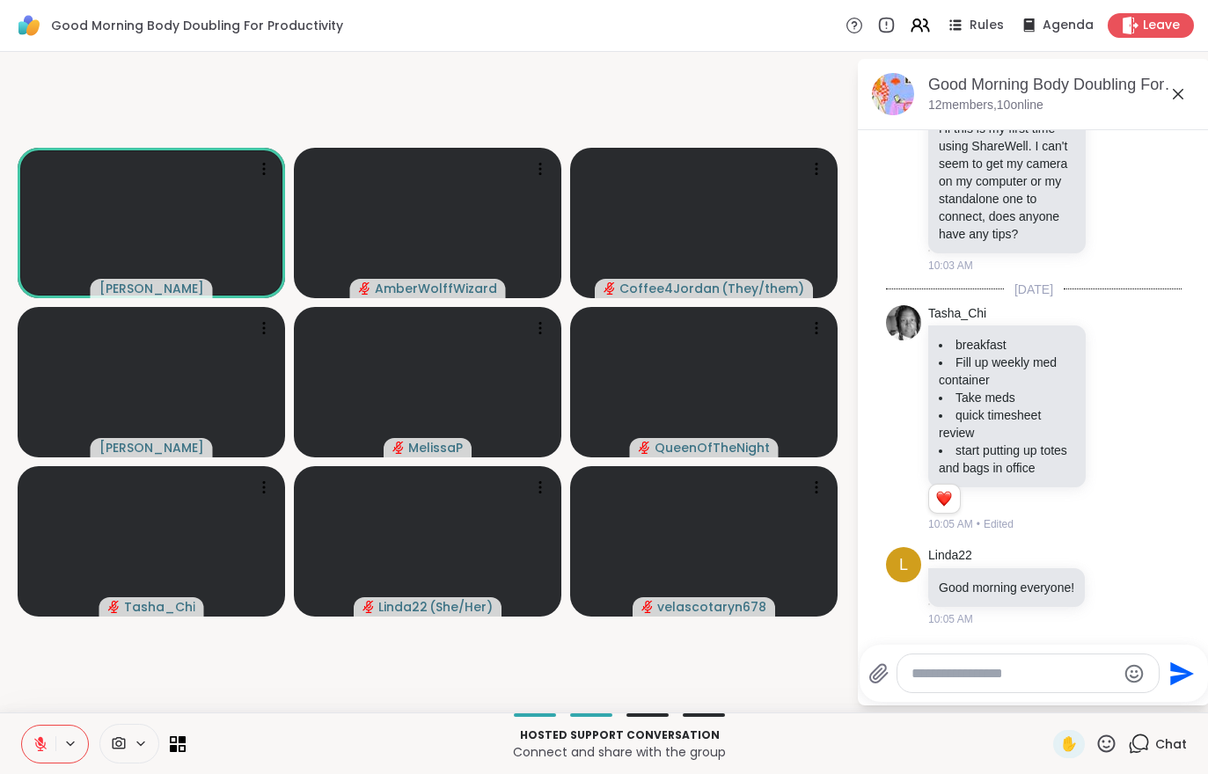
click at [34, 745] on icon at bounding box center [41, 744] width 16 height 16
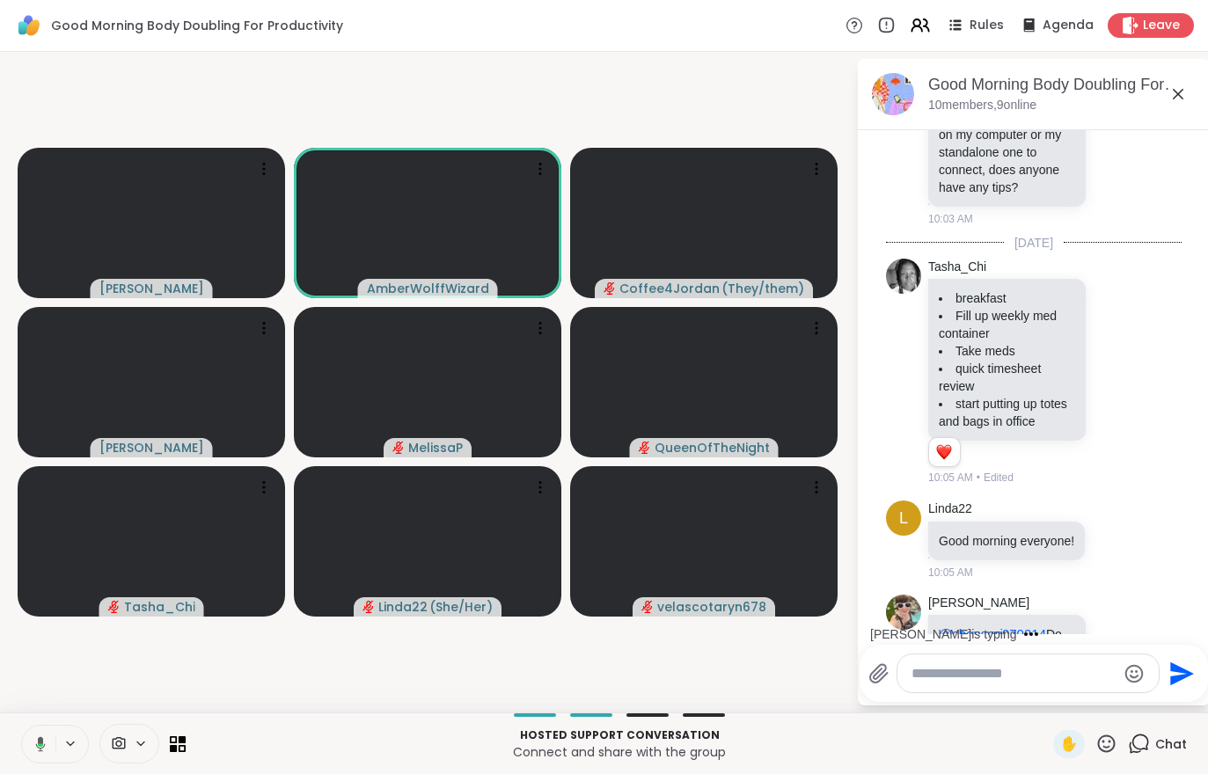
scroll to position [812, 0]
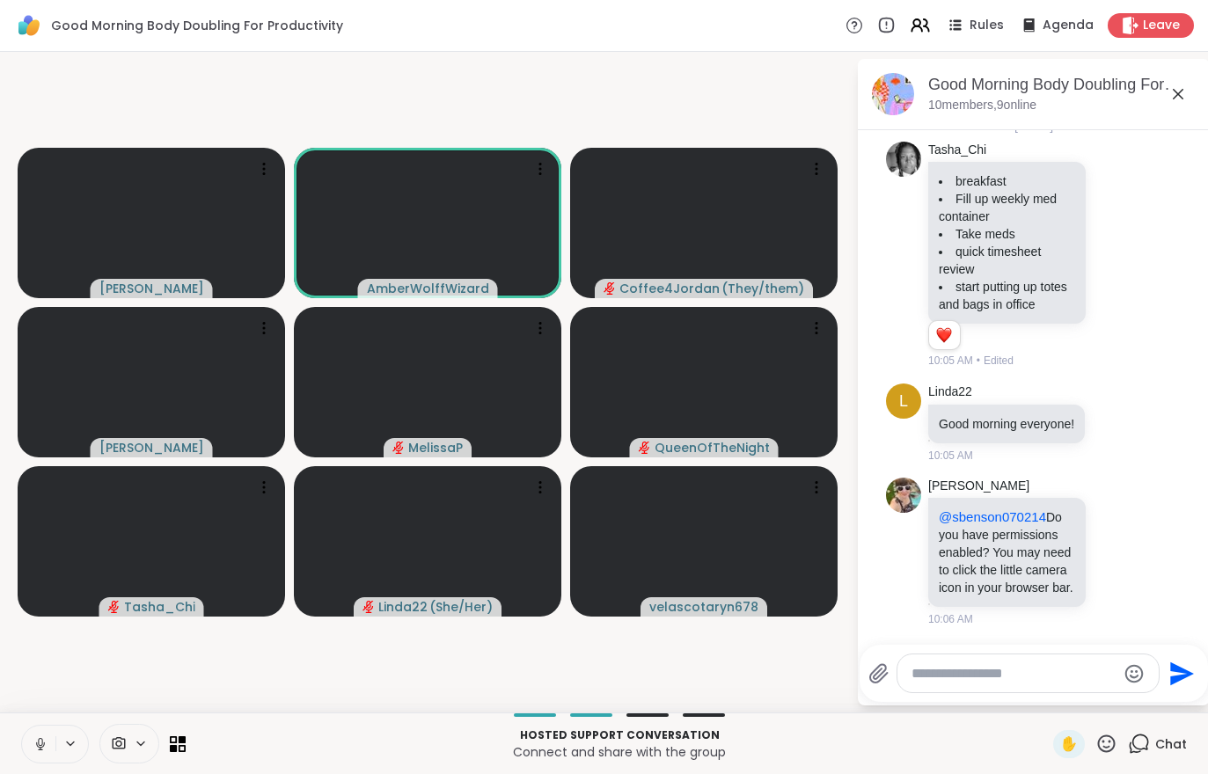
click at [22, 748] on button at bounding box center [38, 744] width 33 height 37
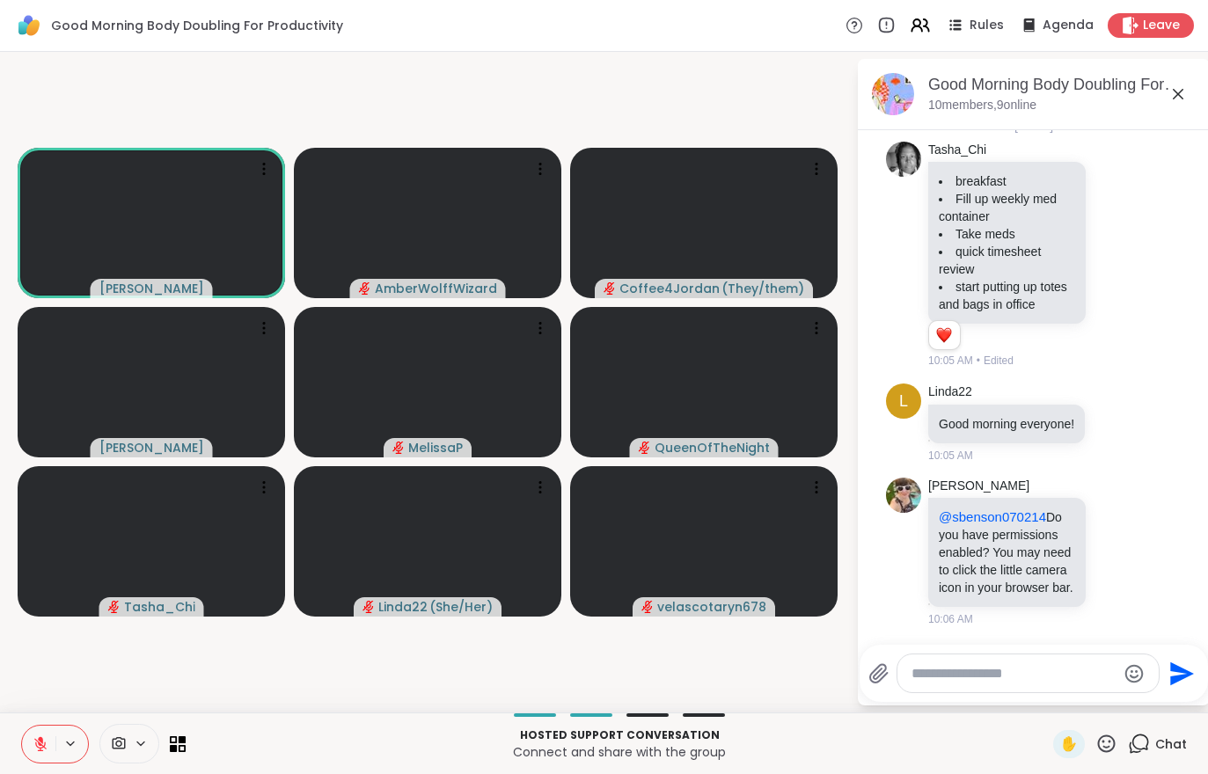
click at [1155, 17] on span "Leave" at bounding box center [1161, 26] width 37 height 18
click at [47, 747] on icon at bounding box center [41, 744] width 16 height 16
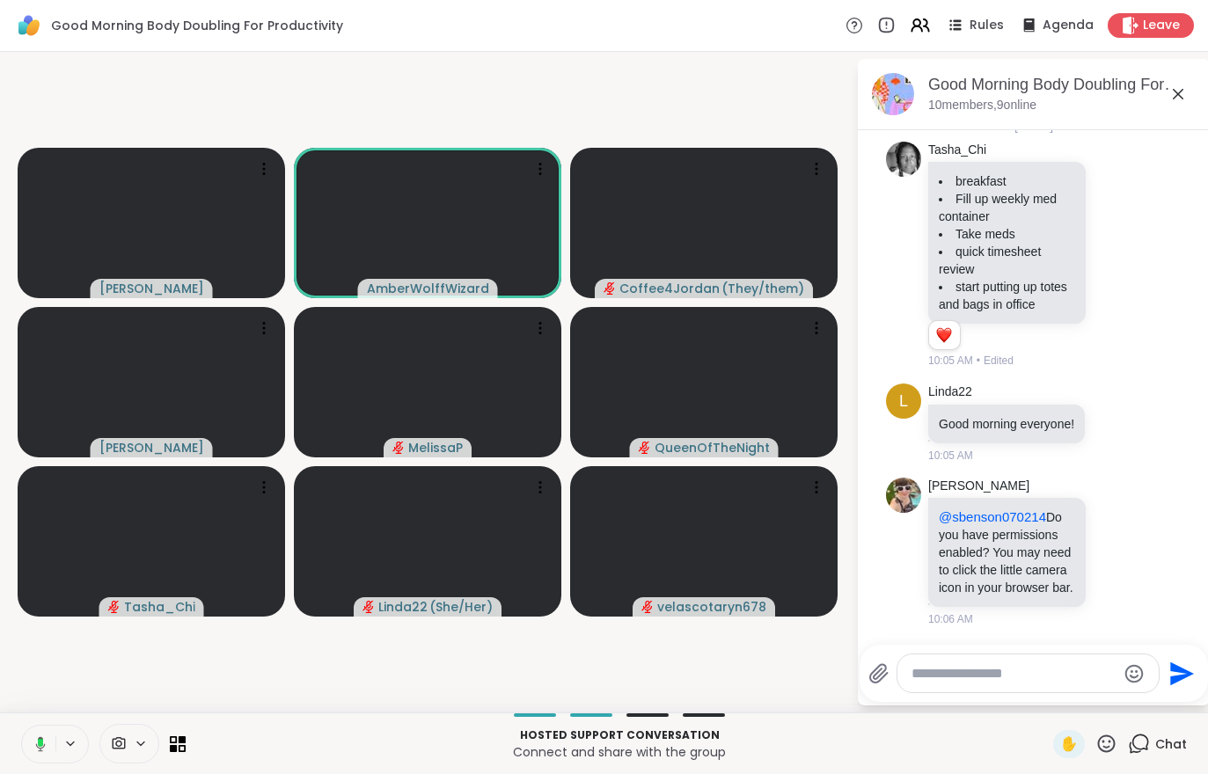
click at [1020, 116] on div "Good Morning Body Doubling For Productivity, [DATE] members, 9 online" at bounding box center [1034, 94] width 352 height 71
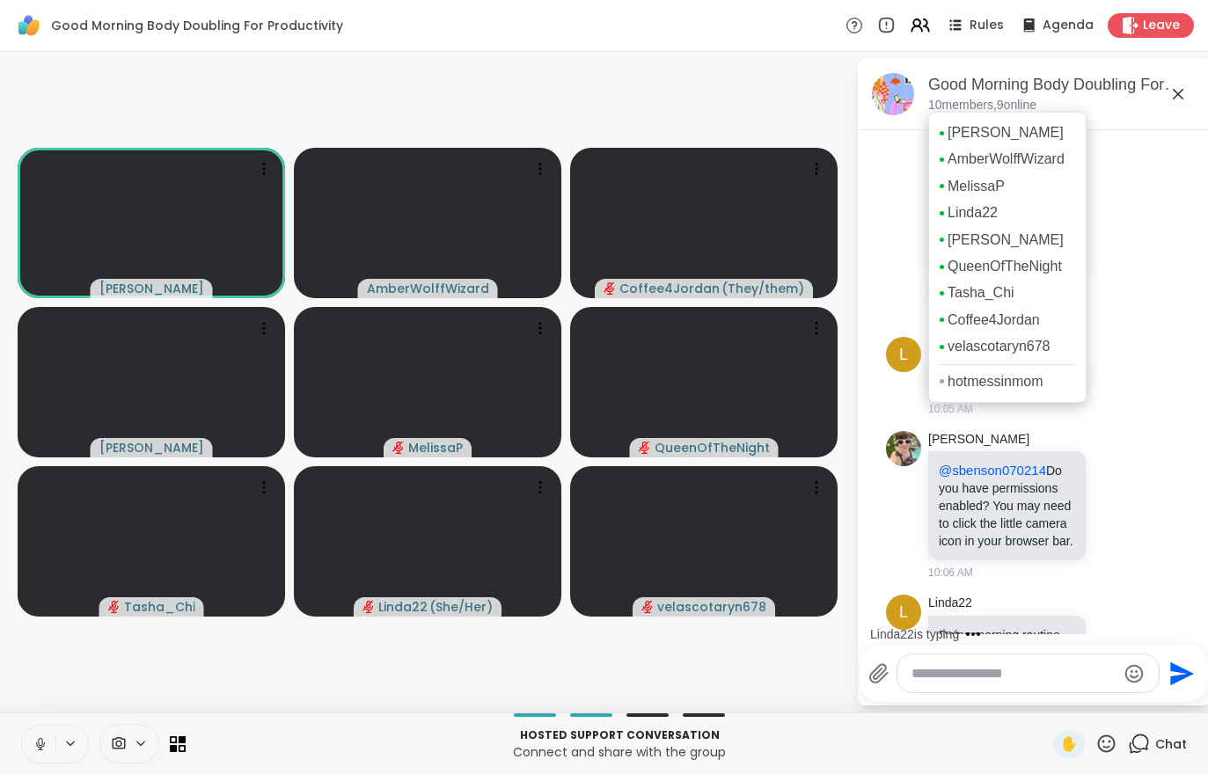
scroll to position [923, 0]
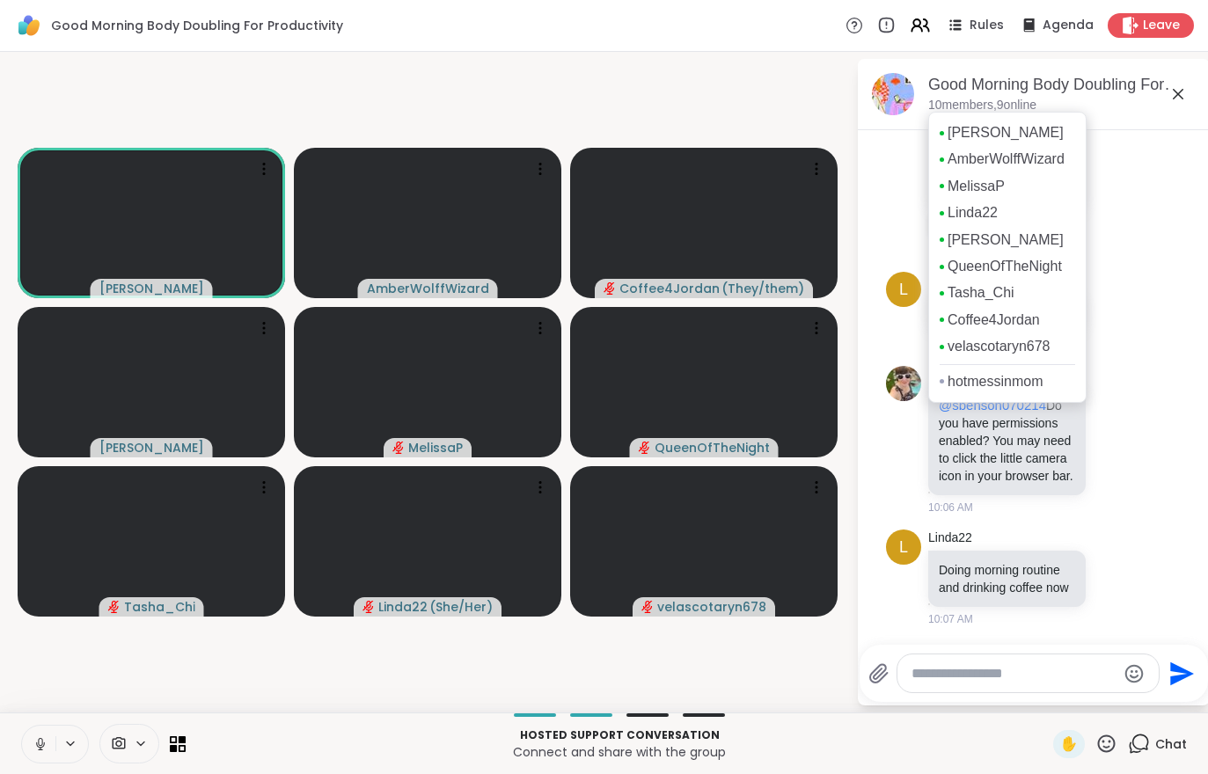
click at [43, 743] on icon at bounding box center [41, 744] width 16 height 16
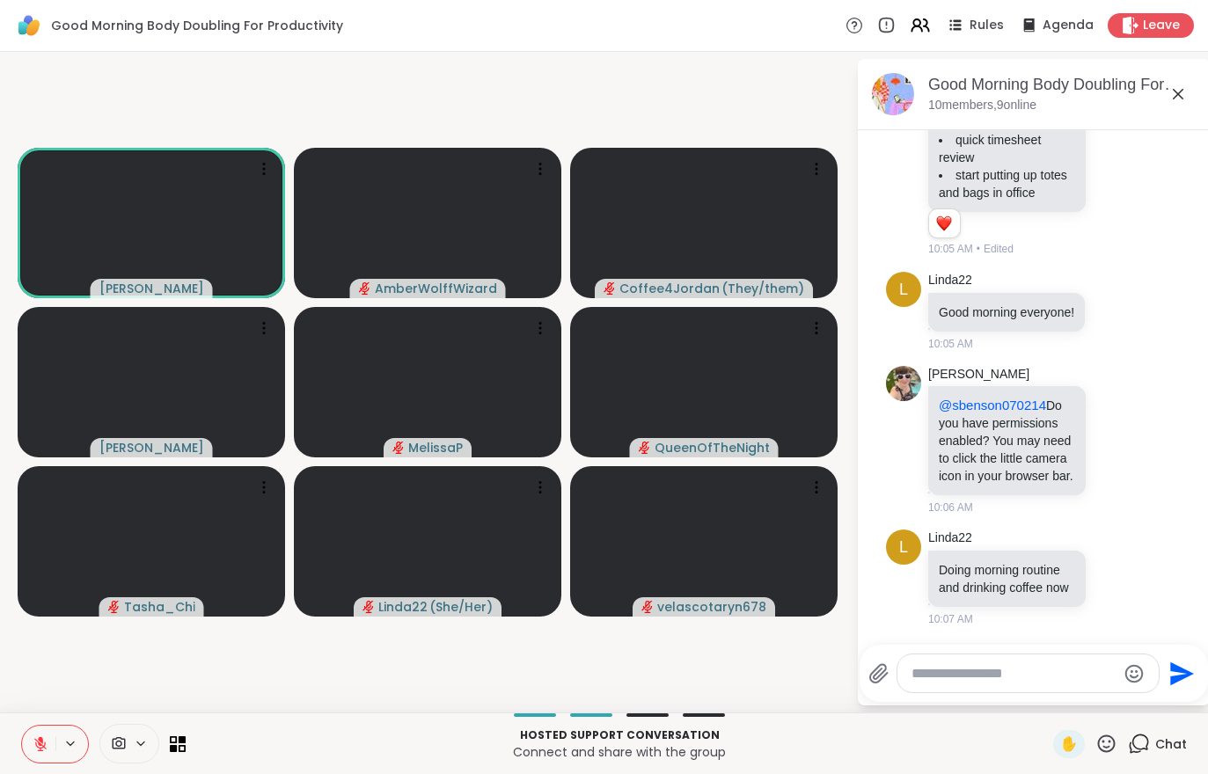
click at [1149, 35] on div "Leave" at bounding box center [1151, 25] width 86 height 25
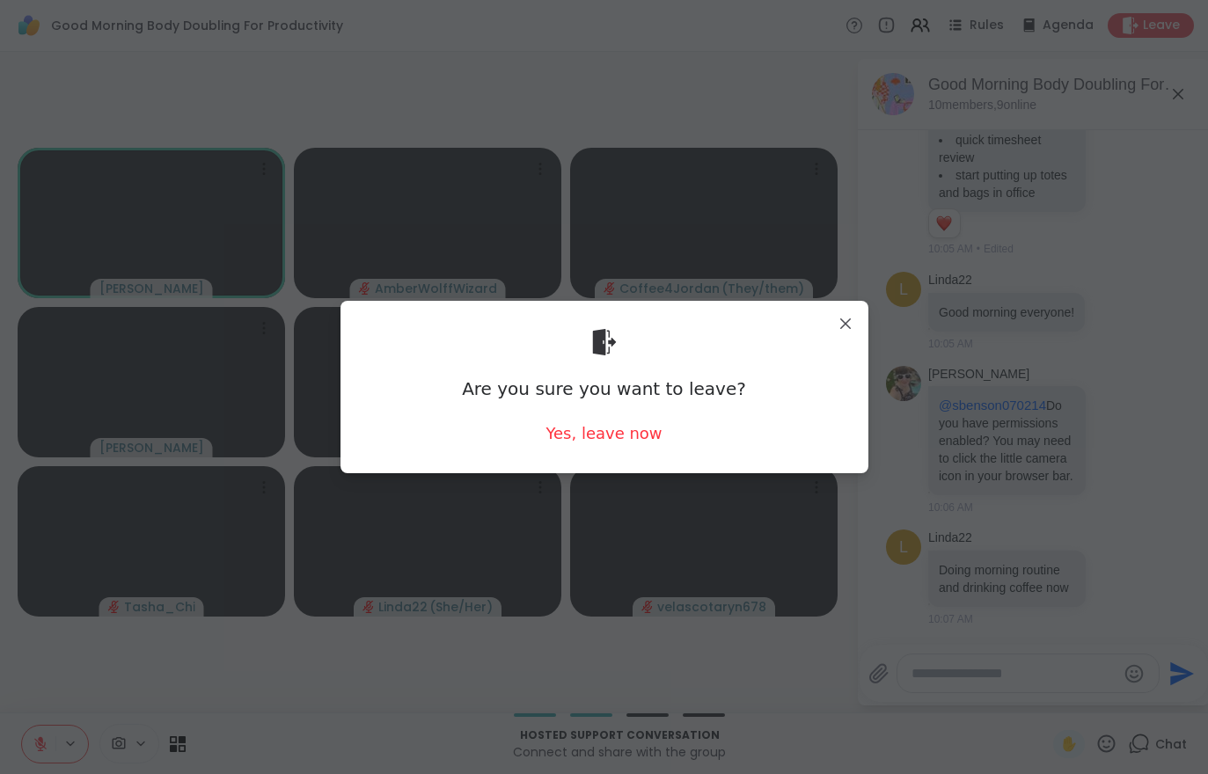
click at [624, 461] on div "Are you sure you want to leave? Yes, leave now" at bounding box center [604, 387] width 528 height 172
click at [612, 440] on div "Yes, leave now" at bounding box center [603, 433] width 116 height 22
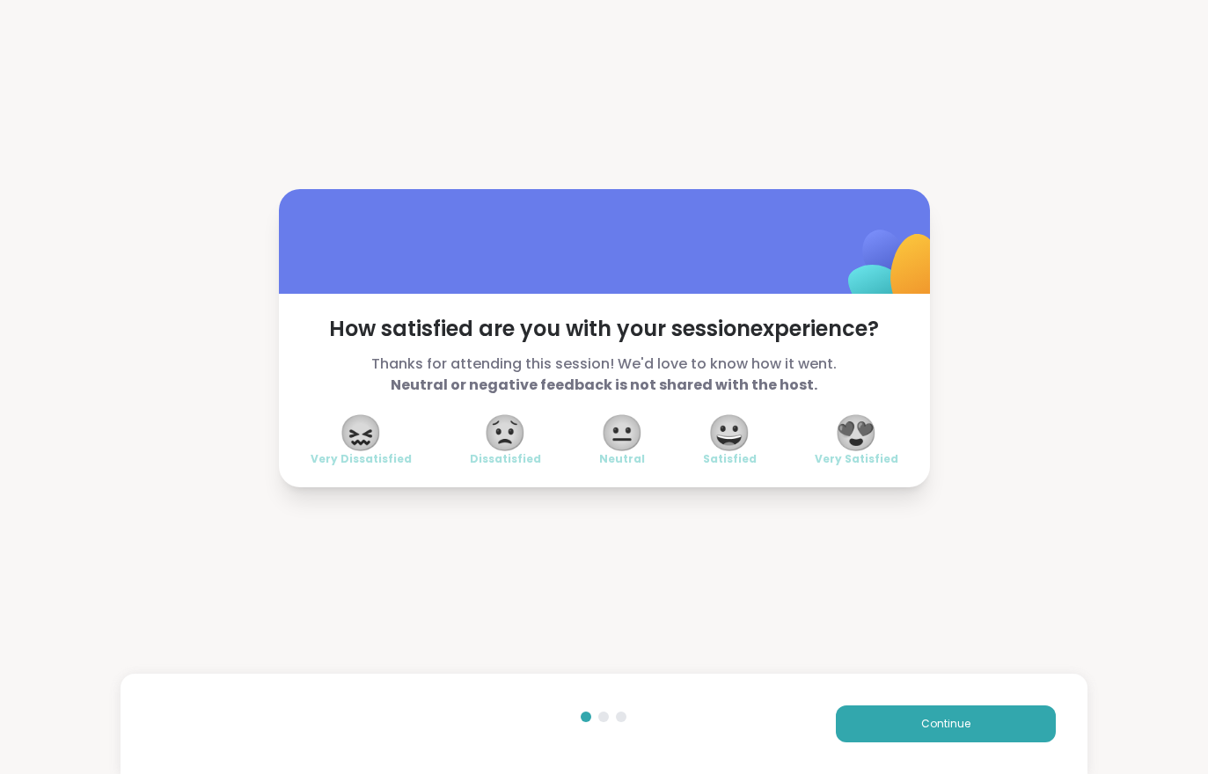
click at [917, 714] on button "Continue" at bounding box center [946, 724] width 220 height 37
click at [916, 714] on button "Continue" at bounding box center [946, 724] width 220 height 37
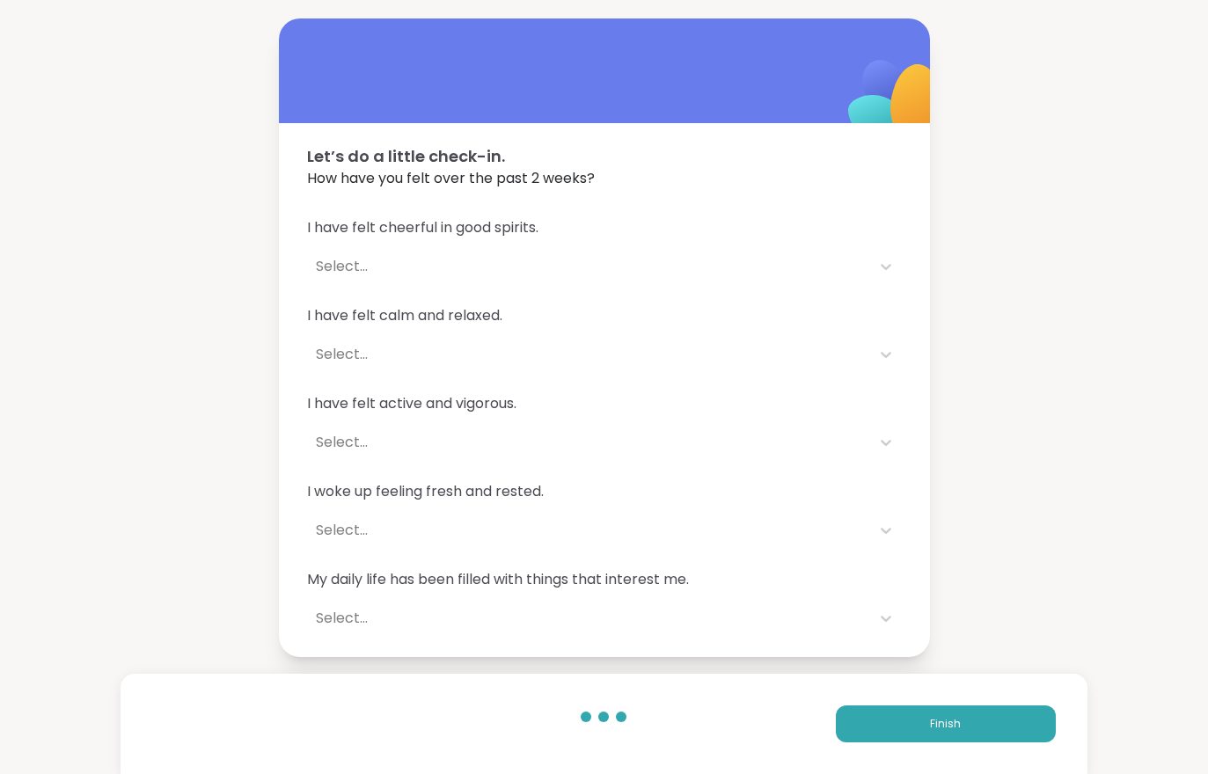
click at [931, 738] on button "Finish" at bounding box center [946, 724] width 220 height 37
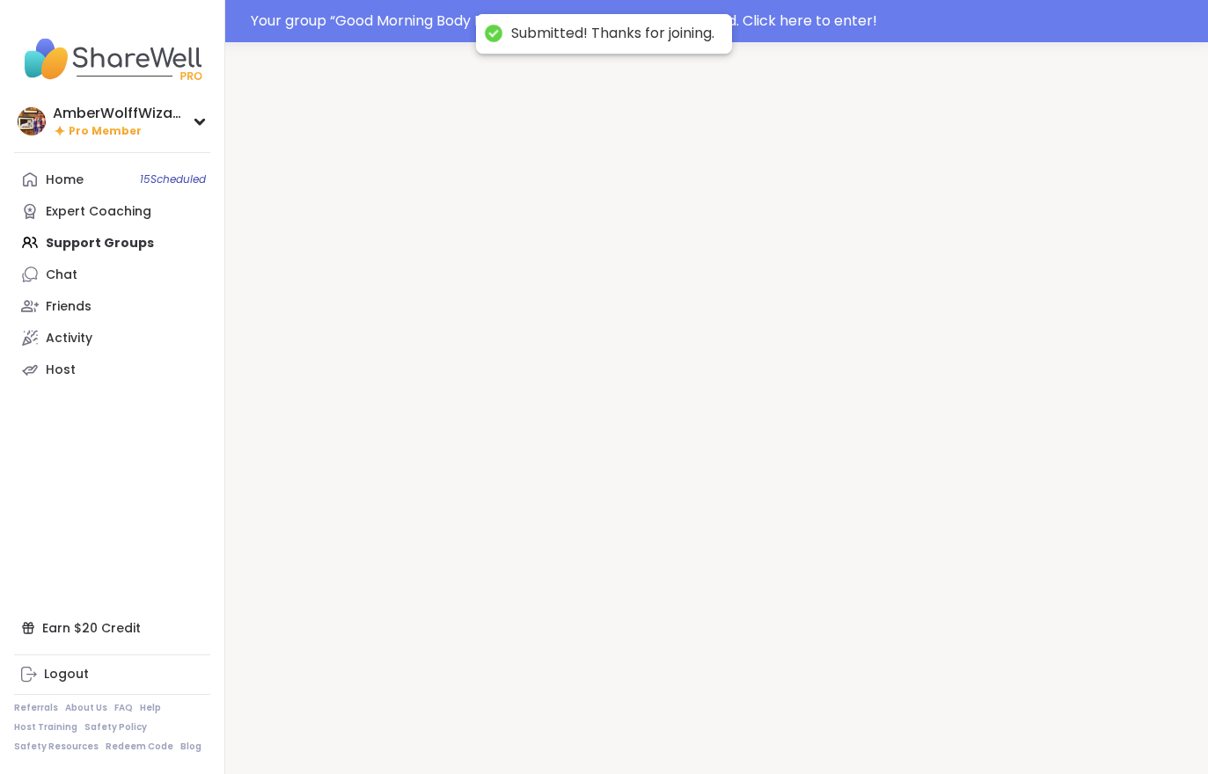
click at [933, 737] on div at bounding box center [716, 429] width 983 height 774
